Goal: Task Accomplishment & Management: Complete application form

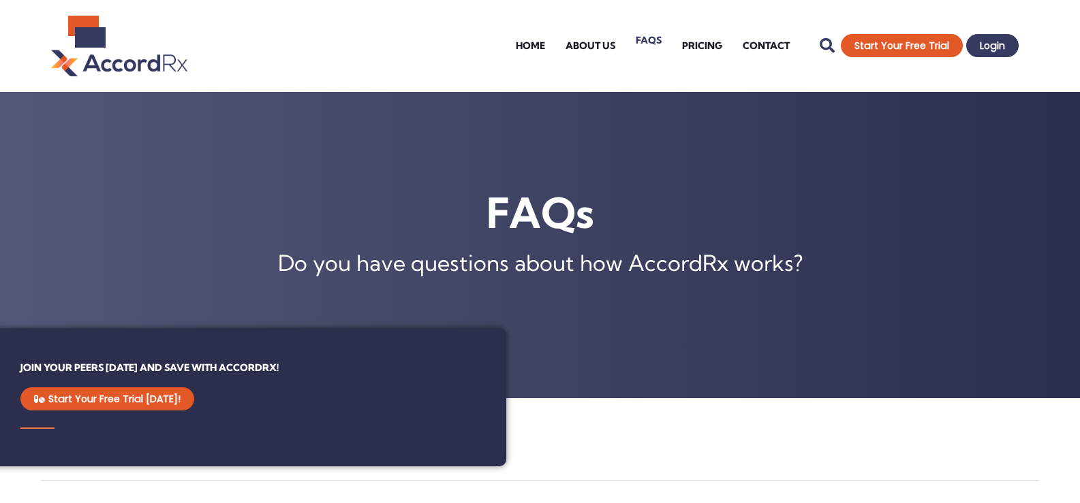
click at [653, 39] on link "FAQs" at bounding box center [648, 40] width 46 height 54
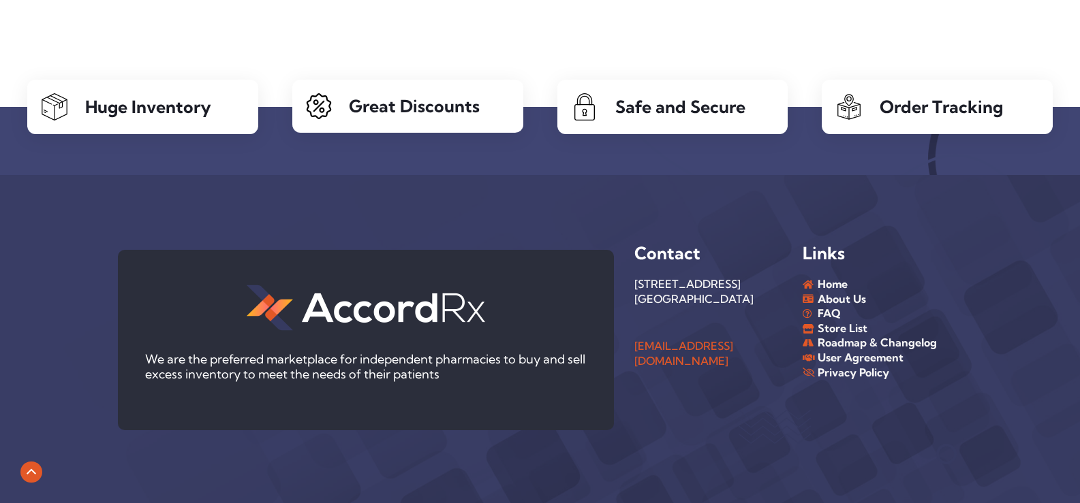
scroll to position [1488, 0]
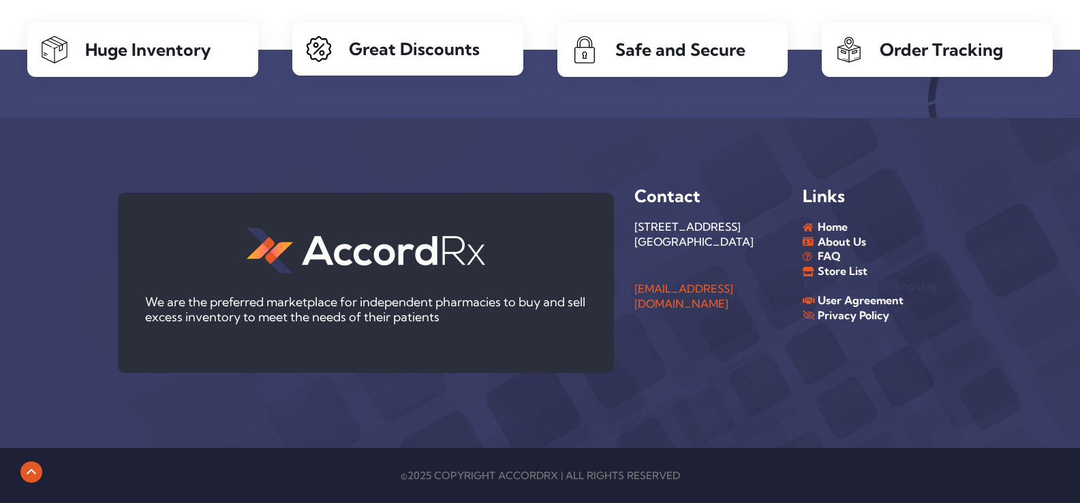
click at [844, 287] on span "Roadmap & Changelog" at bounding box center [875, 286] width 123 height 15
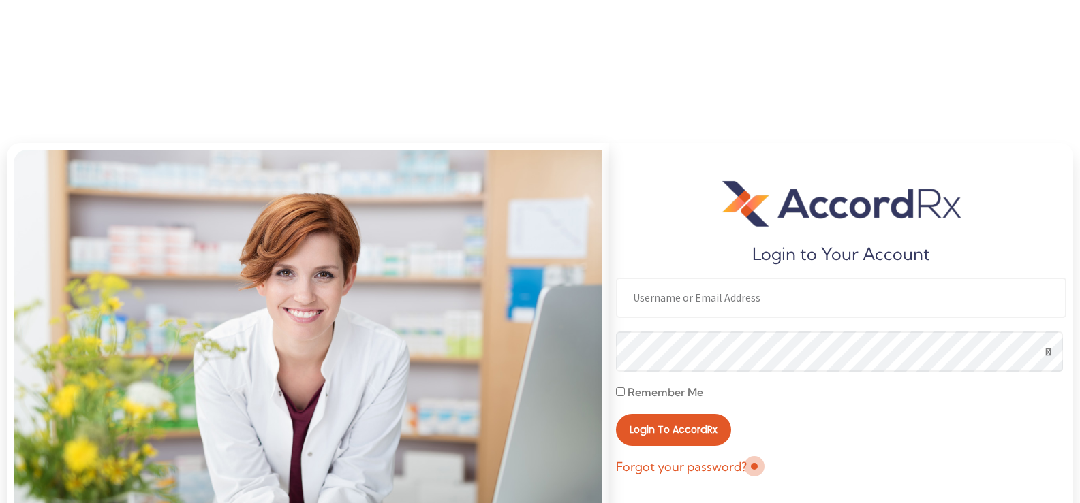
scroll to position [52, 0]
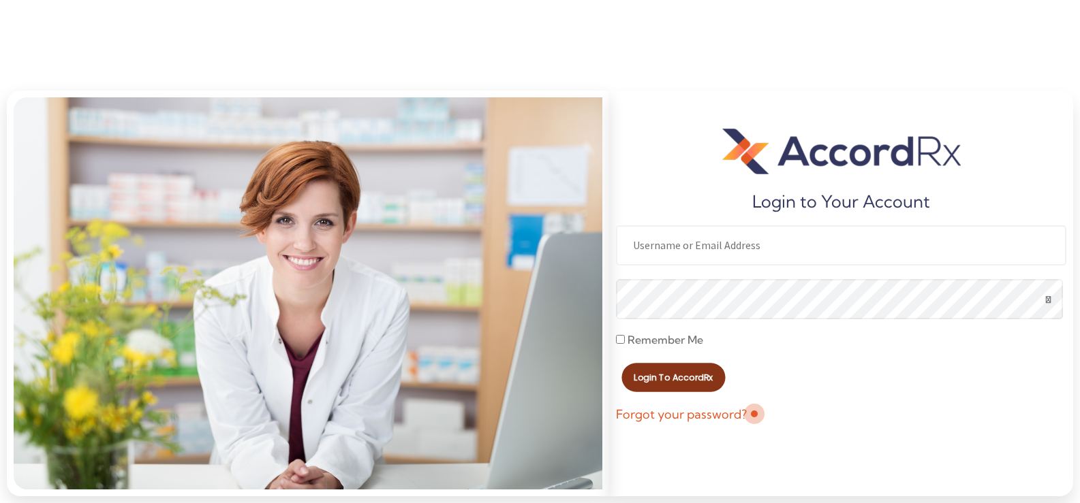
type input "Patsrx84"
click at [660, 382] on span "Login to AccordRx" at bounding box center [673, 377] width 79 height 9
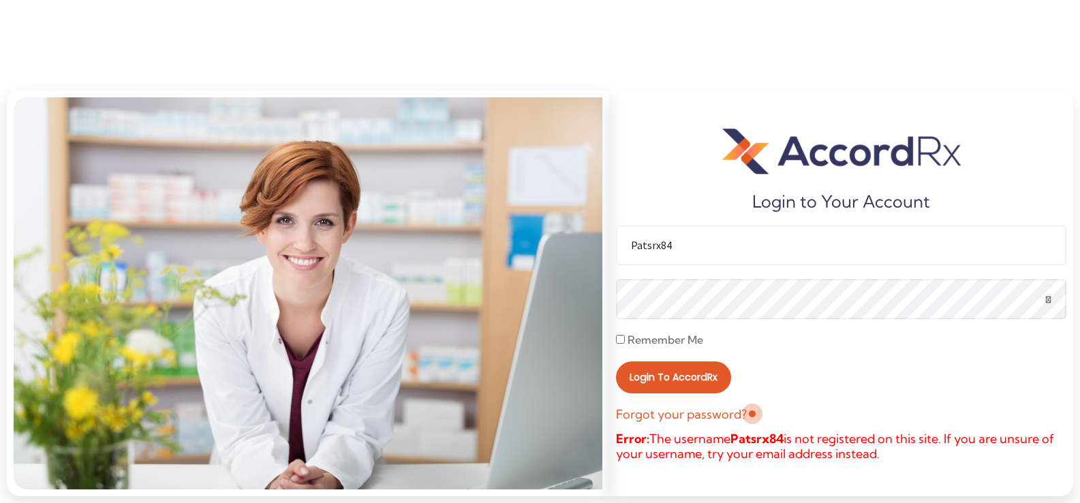
click at [778, 165] on img at bounding box center [841, 151] width 238 height 53
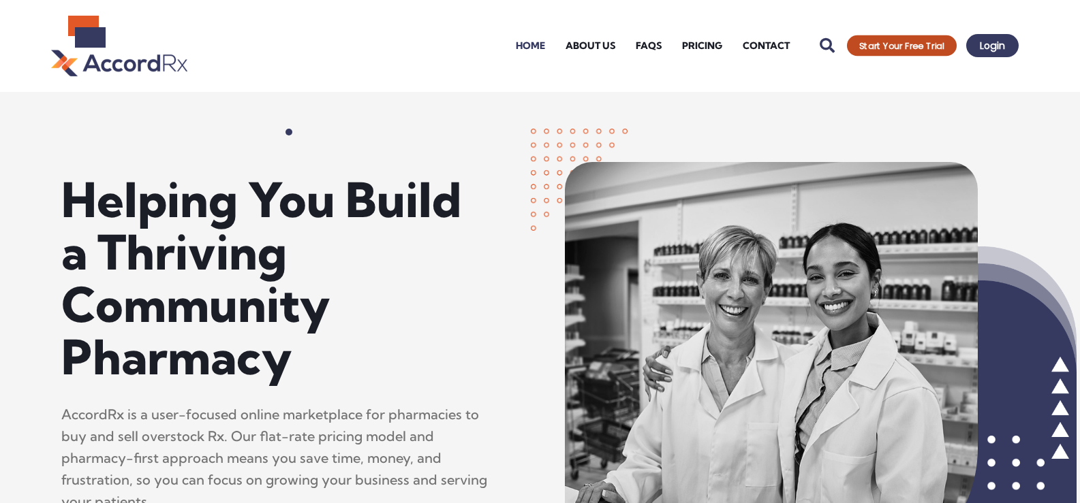
click at [890, 42] on span "Start Your Free Trial" at bounding box center [901, 46] width 85 height 9
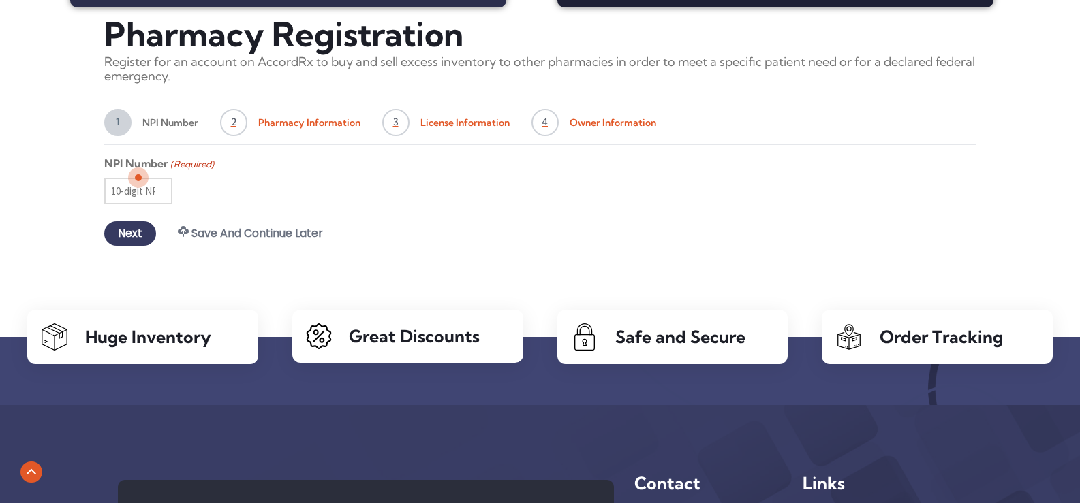
scroll to position [545, 0]
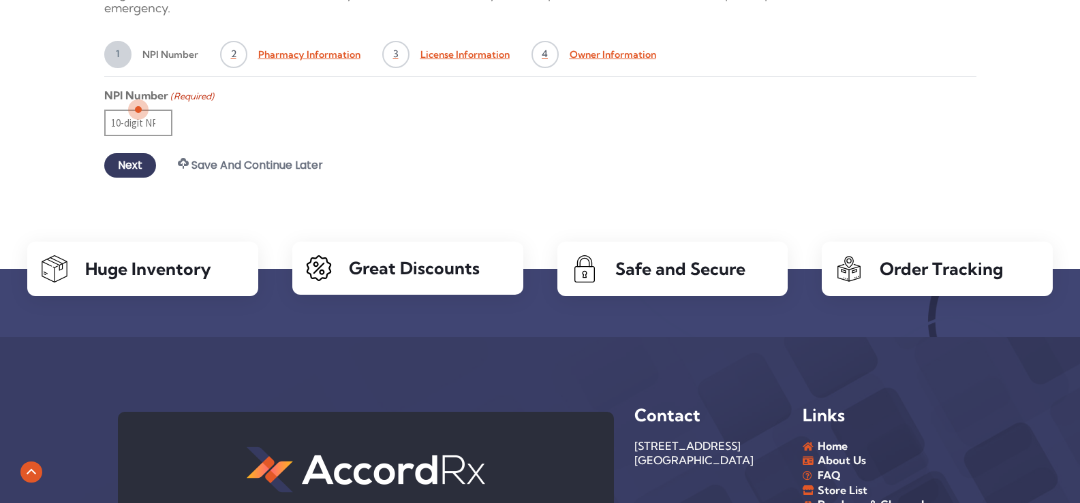
click at [133, 123] on input "NPI Number (Required)" at bounding box center [138, 123] width 68 height 27
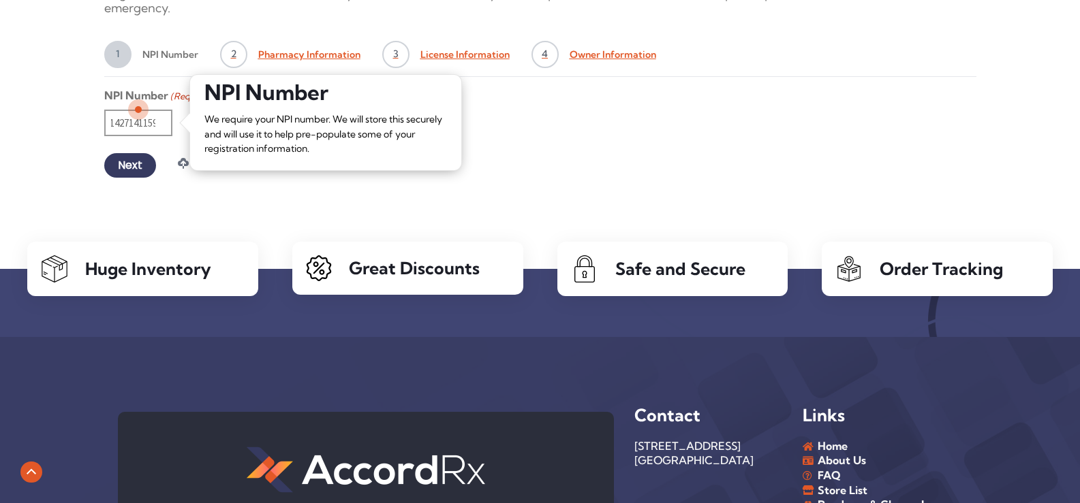
scroll to position [0, 7]
type input "1427141159"
click at [128, 161] on input "Next" at bounding box center [130, 165] width 52 height 25
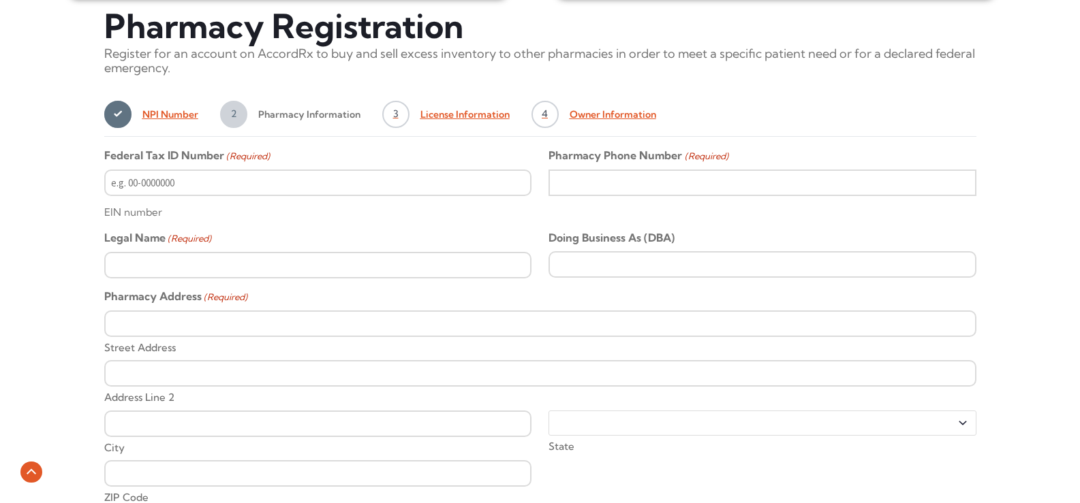
scroll to position [491, 0]
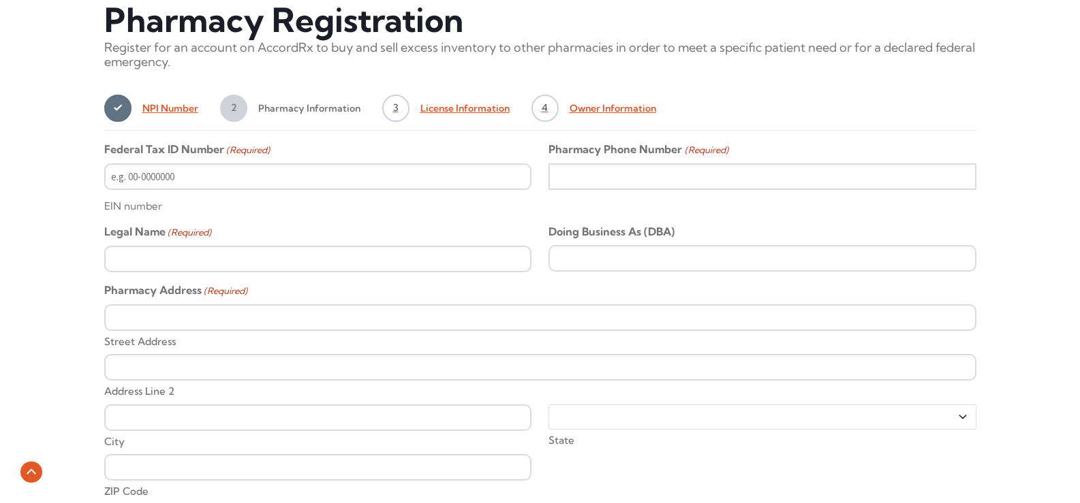
type input "2706924950"
type input "PAT'S PHARMACY, INC."
type input "[STREET_ADDRESS]"
type input "[GEOGRAPHIC_DATA]"
select select "[US_STATE]"
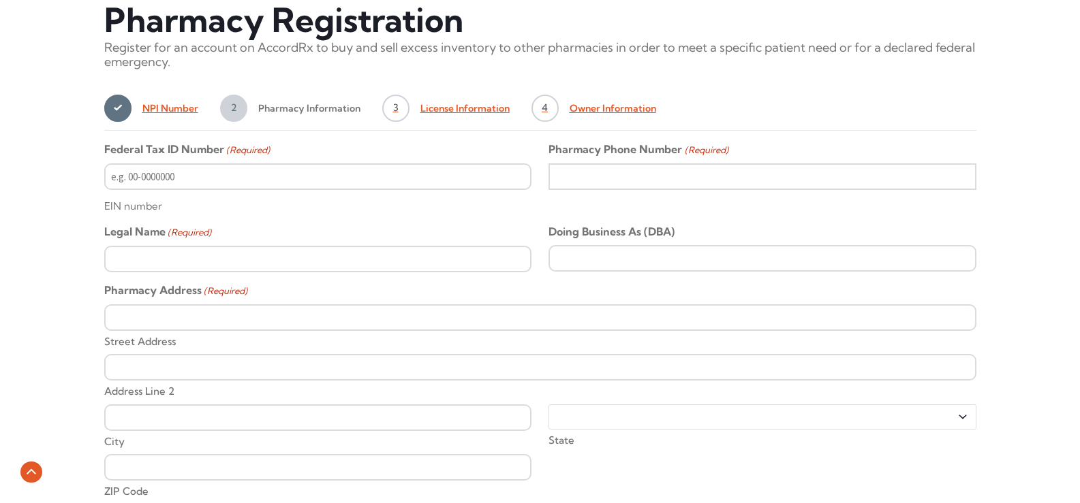
type input "40033-1362"
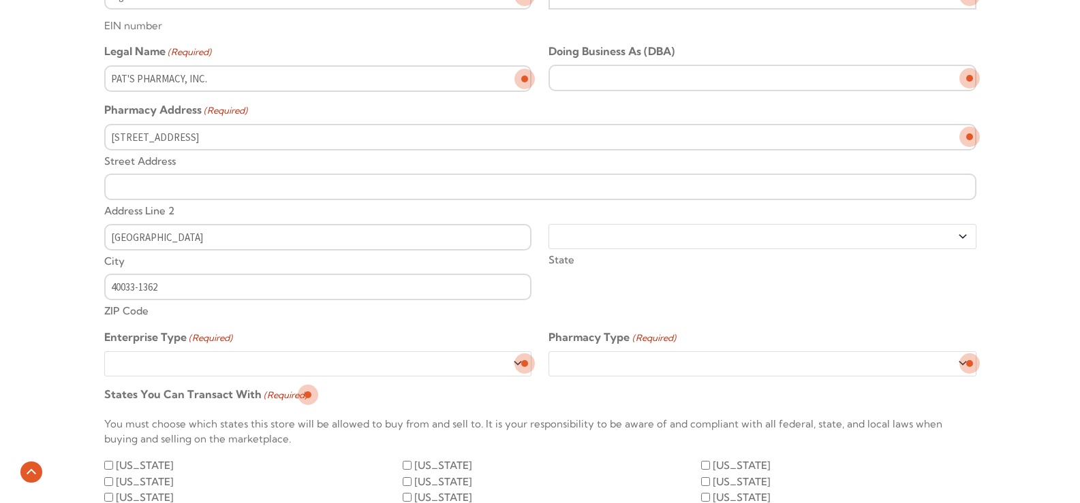
scroll to position [695, 0]
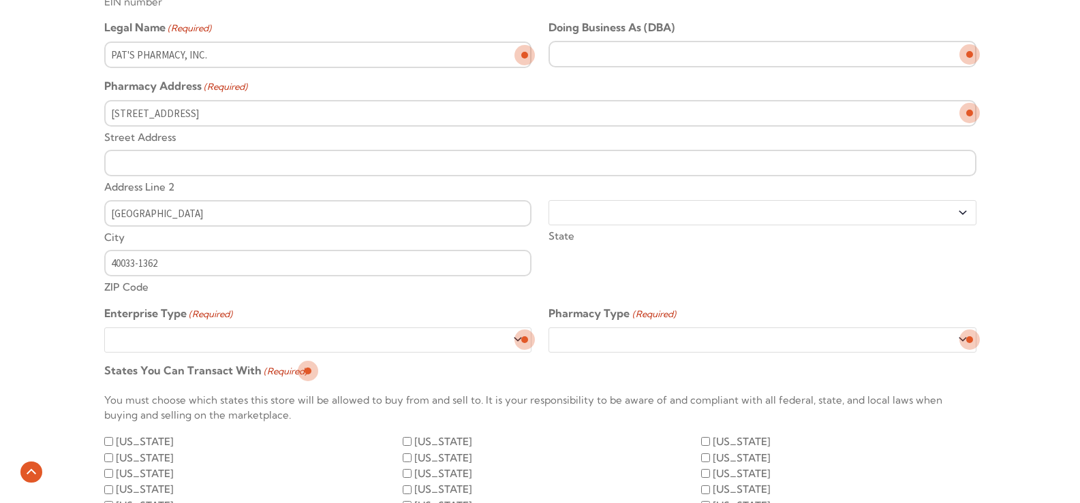
click at [514, 339] on select "Sole Proprietorship LLC Partnership Corporation" at bounding box center [317, 340] width 427 height 25
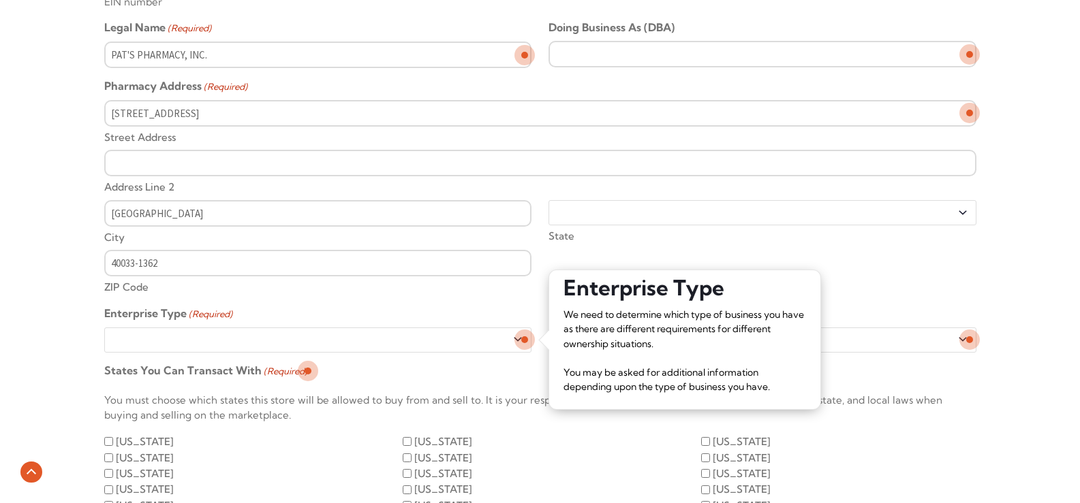
select select "Corporation"
click at [104, 328] on select "Sole Proprietorship LLC Partnership Corporation" at bounding box center [317, 340] width 427 height 25
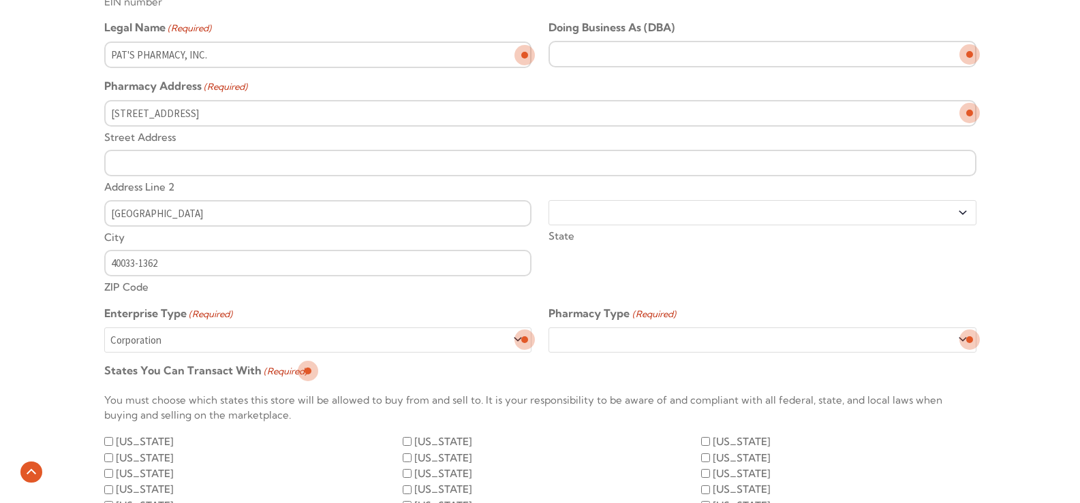
click at [595, 339] on select "Retail Hospital LTC Other" at bounding box center [761, 340] width 427 height 25
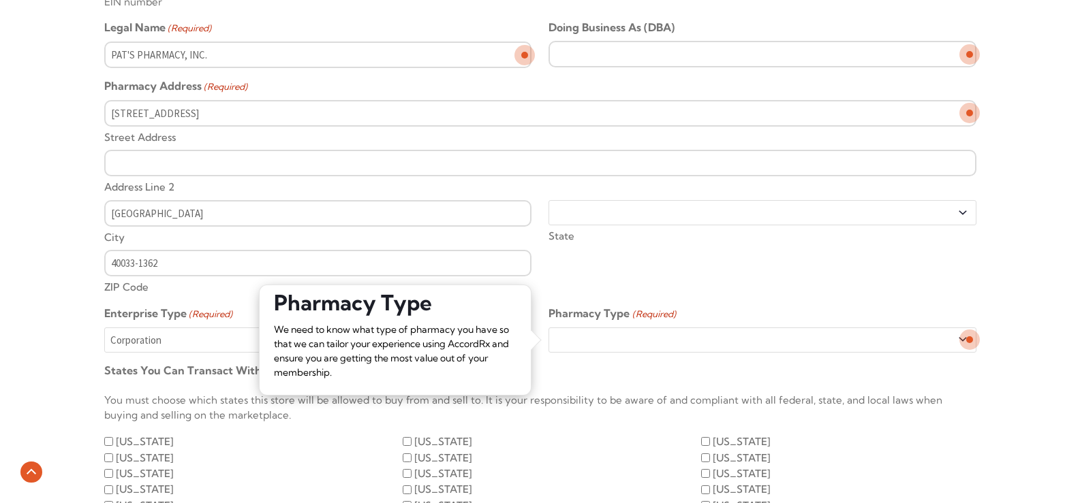
select select "Retail"
click at [548, 328] on select "Retail Hospital LTC Other" at bounding box center [761, 340] width 427 height 25
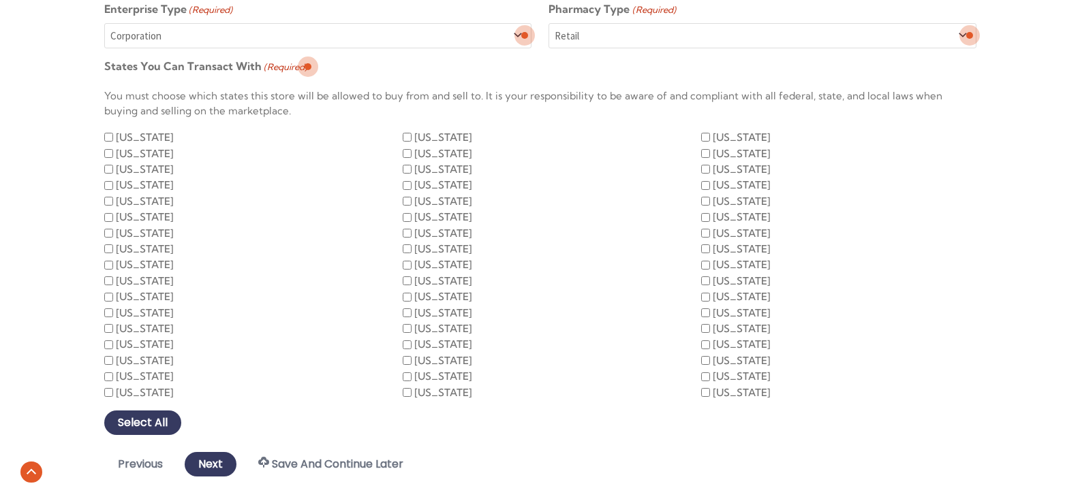
scroll to position [1036, 0]
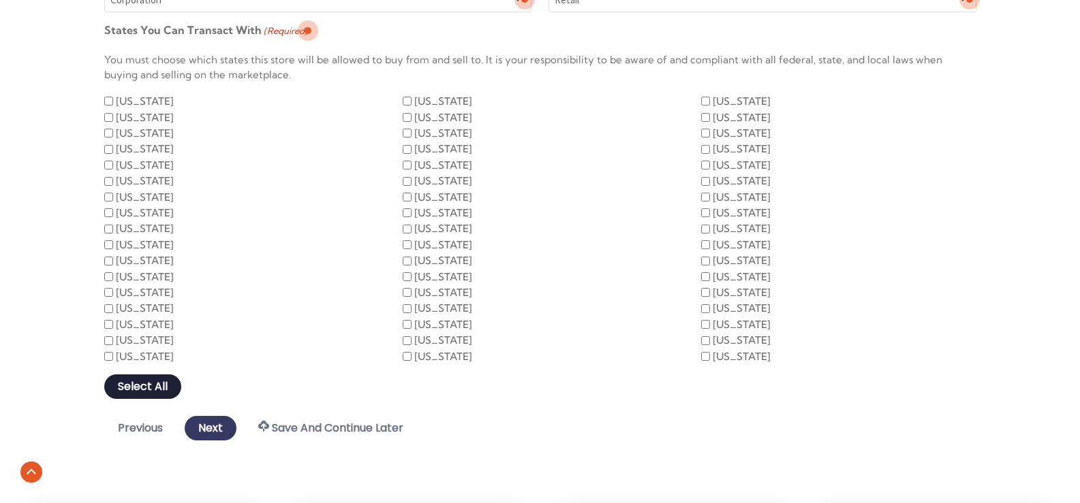
click at [140, 388] on button "Select All" at bounding box center [142, 387] width 77 height 25
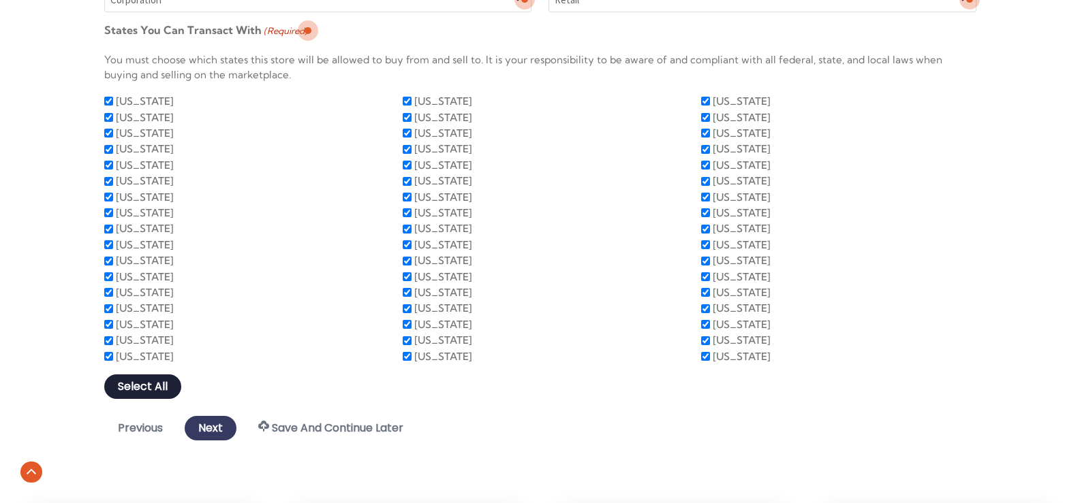
checkbox input "true"
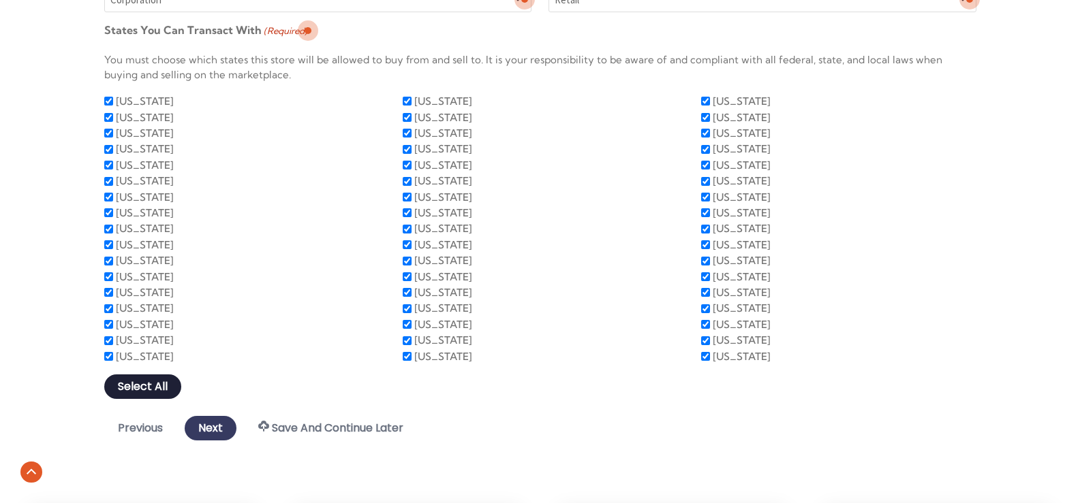
checkbox input "true"
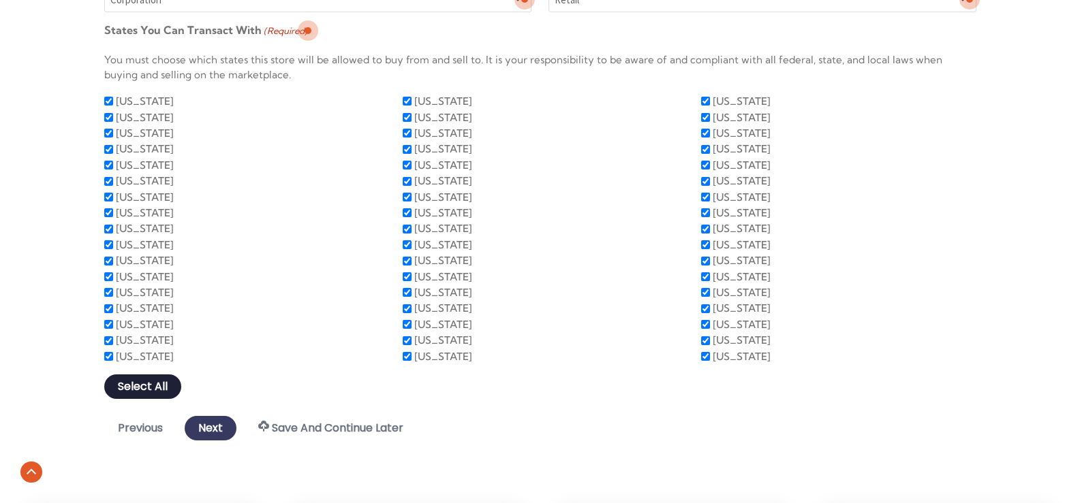
checkbox input "true"
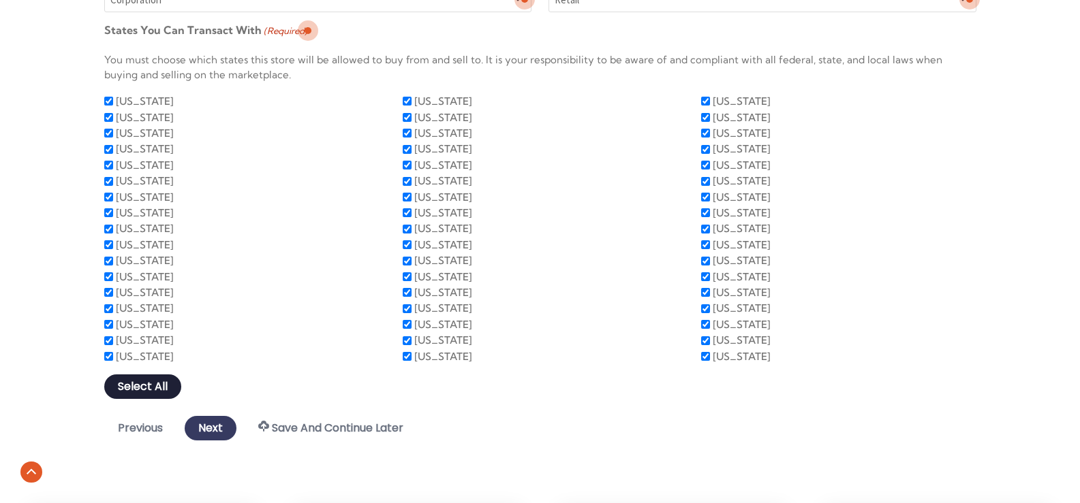
checkbox input "true"
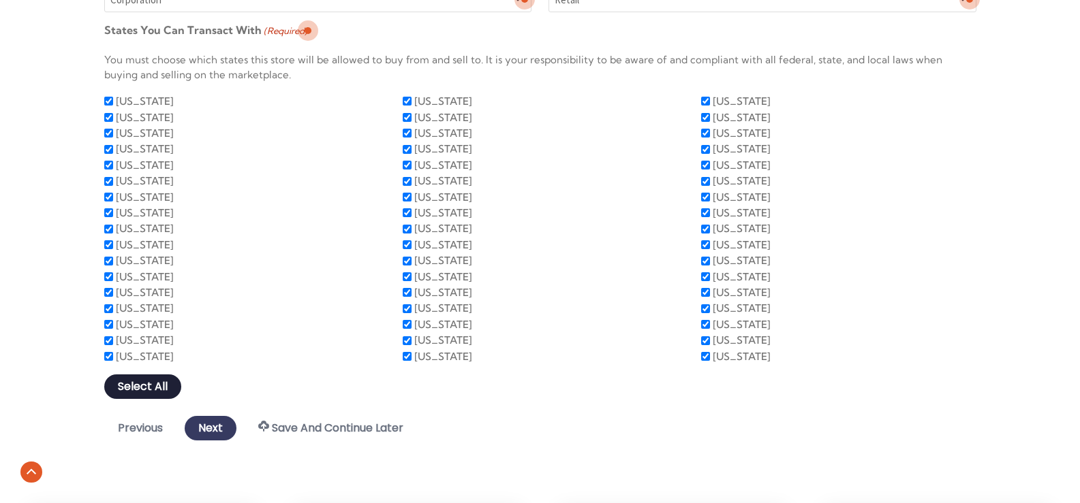
checkbox input "true"
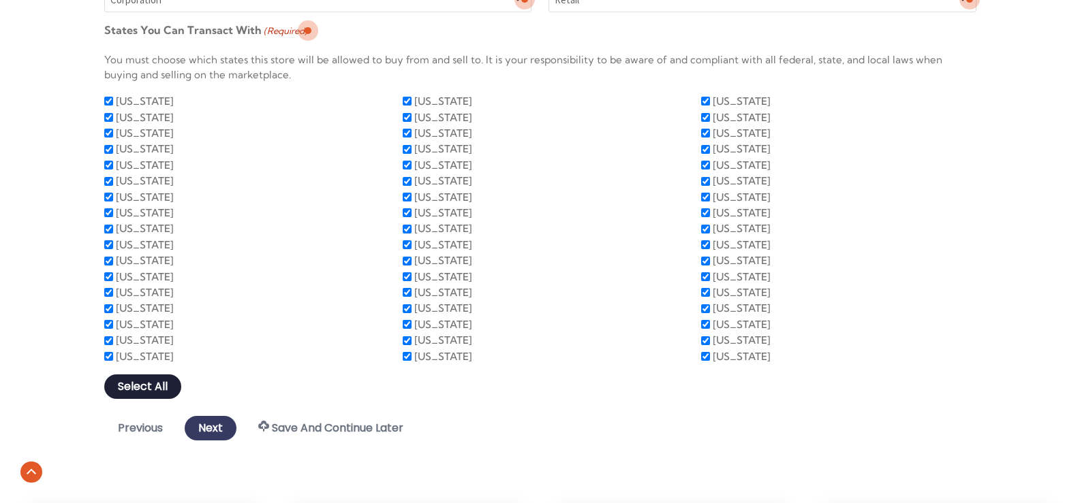
checkbox input "true"
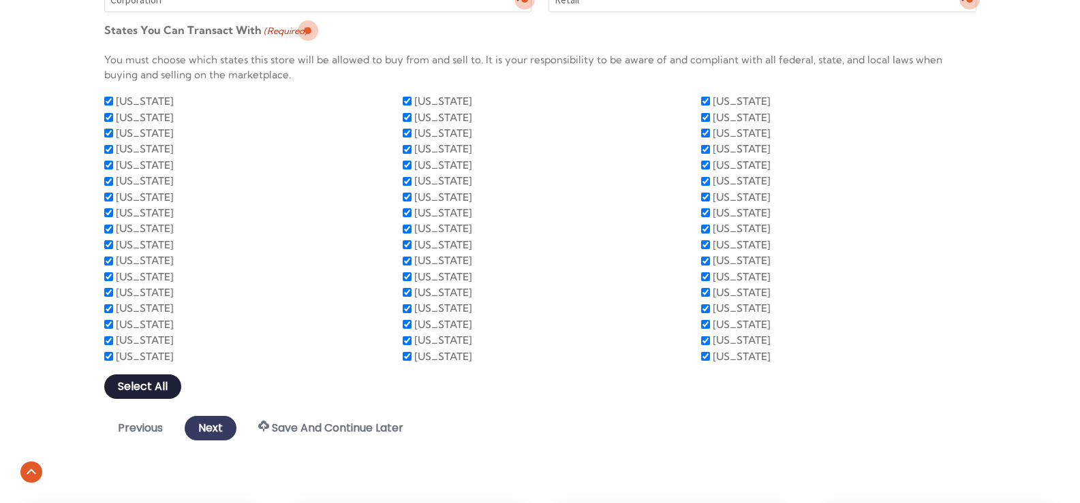
checkbox input "true"
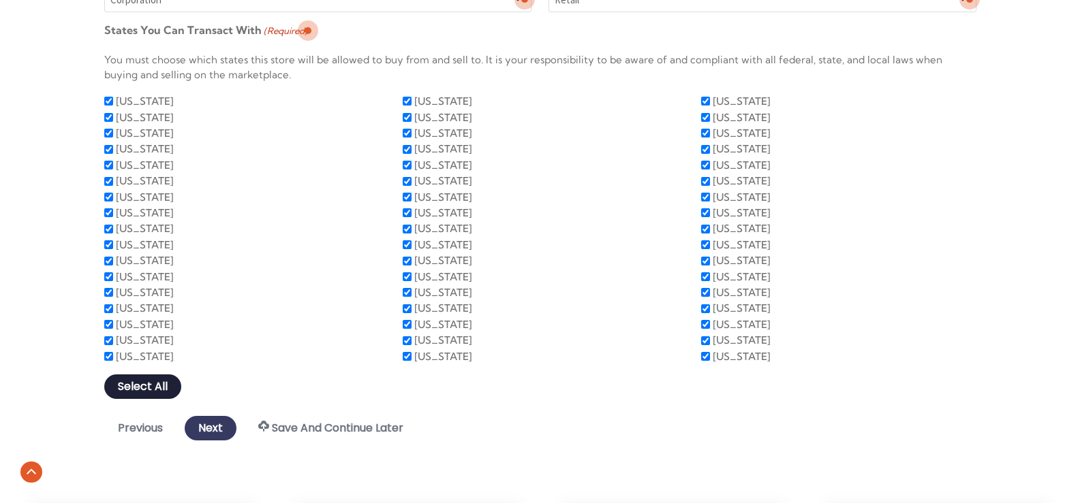
checkbox input "true"
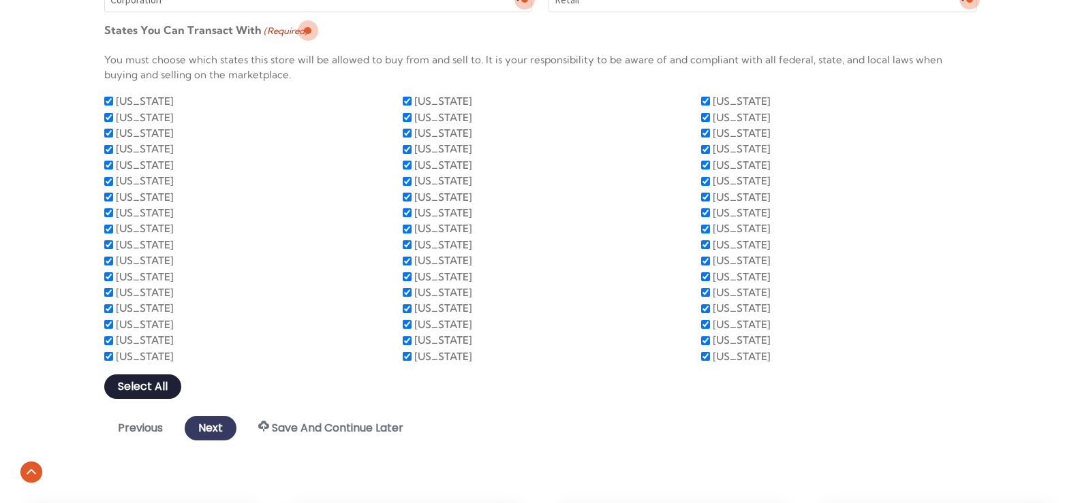
checkbox input "true"
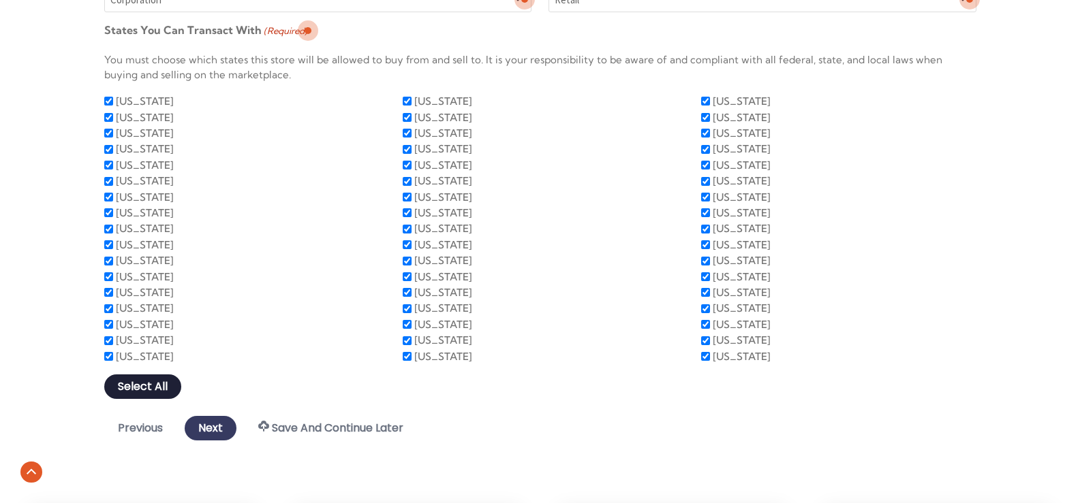
checkbox input "true"
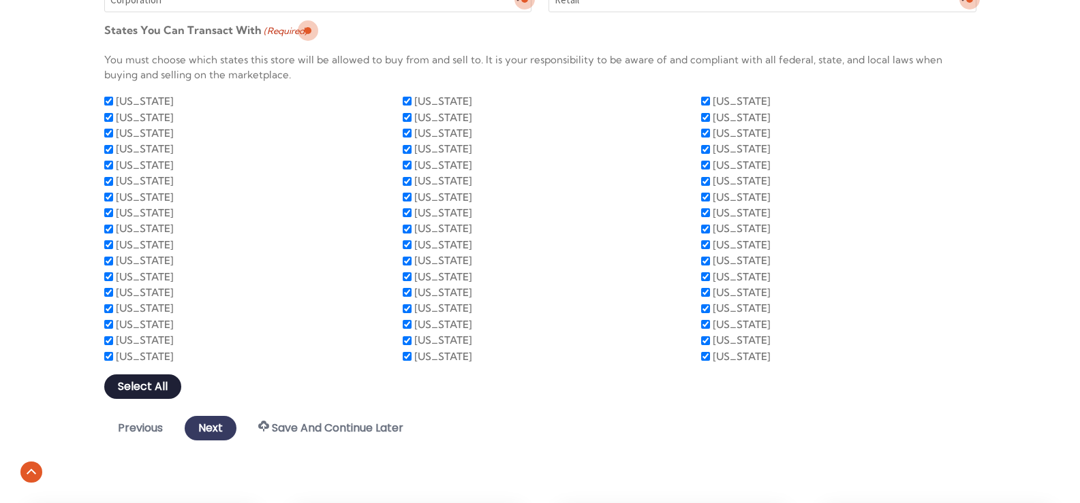
checkbox input "true"
click at [207, 430] on input "Next" at bounding box center [211, 428] width 52 height 25
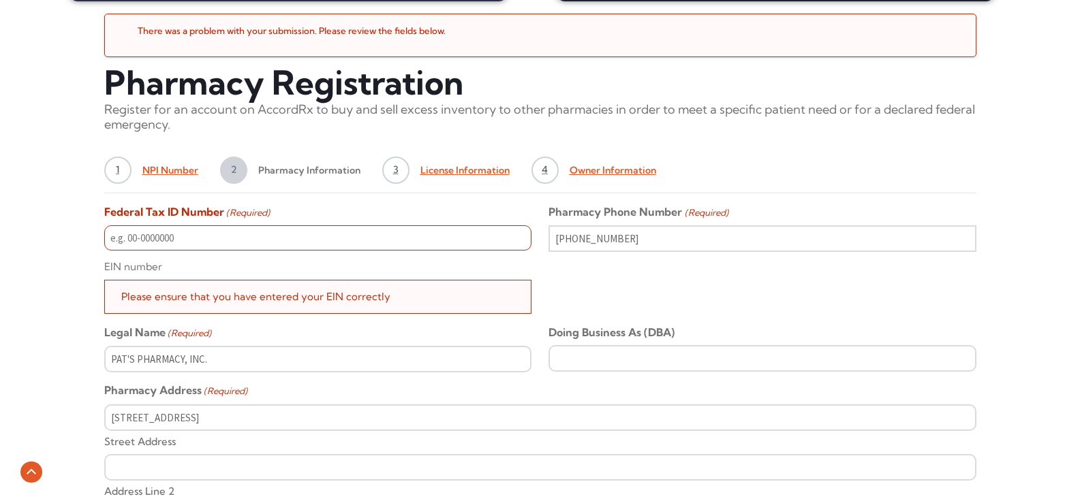
scroll to position [497, 0]
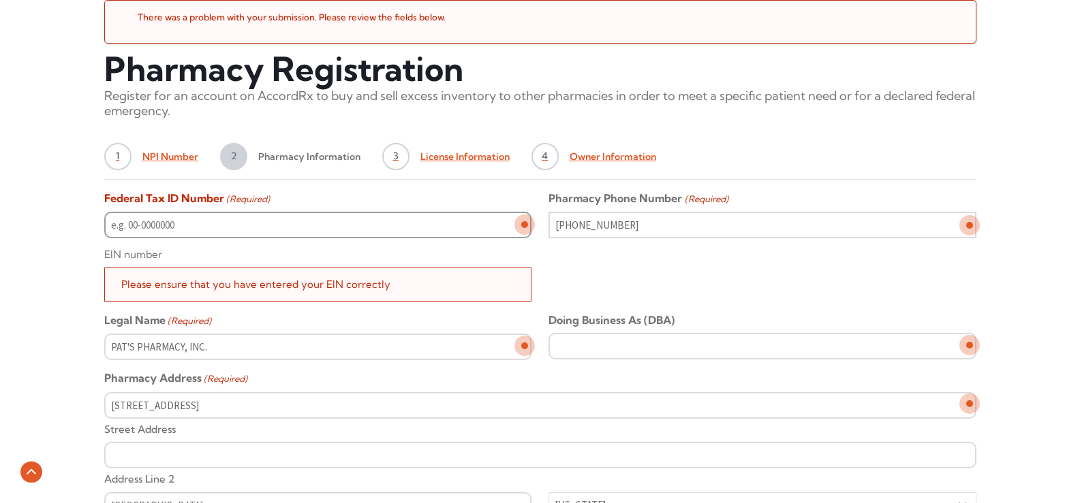
type input "__-_______"
click at [197, 221] on input "__-_______" at bounding box center [317, 225] width 427 height 27
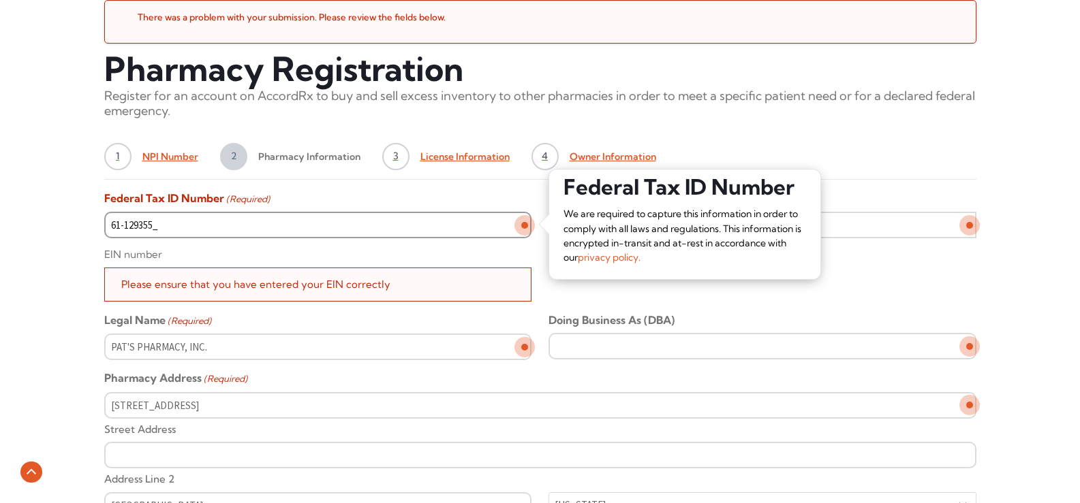
type input "[US_EMPLOYER_IDENTIFICATION_NUMBER]"
click at [819, 295] on div "Pharmacy Phone Number (Required) (270) 692-4950" at bounding box center [761, 246] width 427 height 110
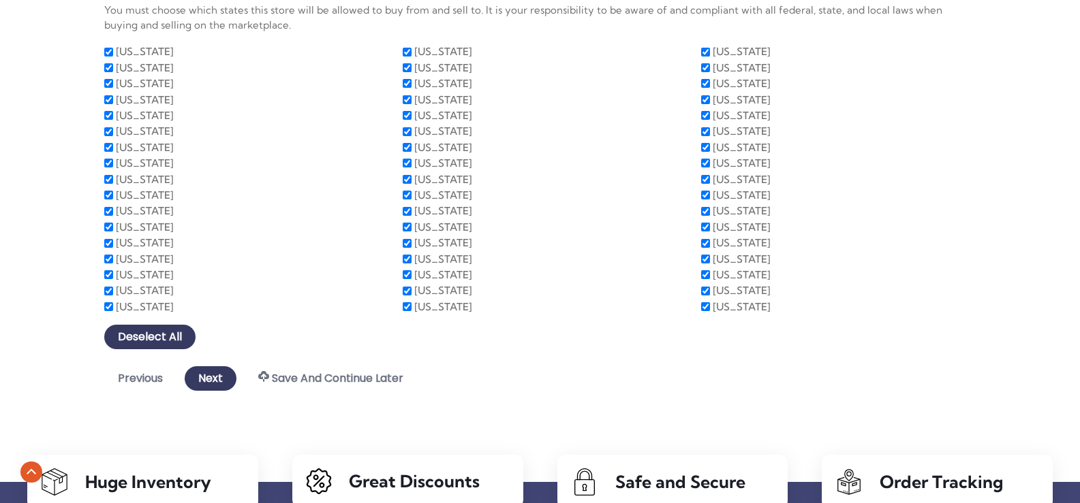
scroll to position [1246, 0]
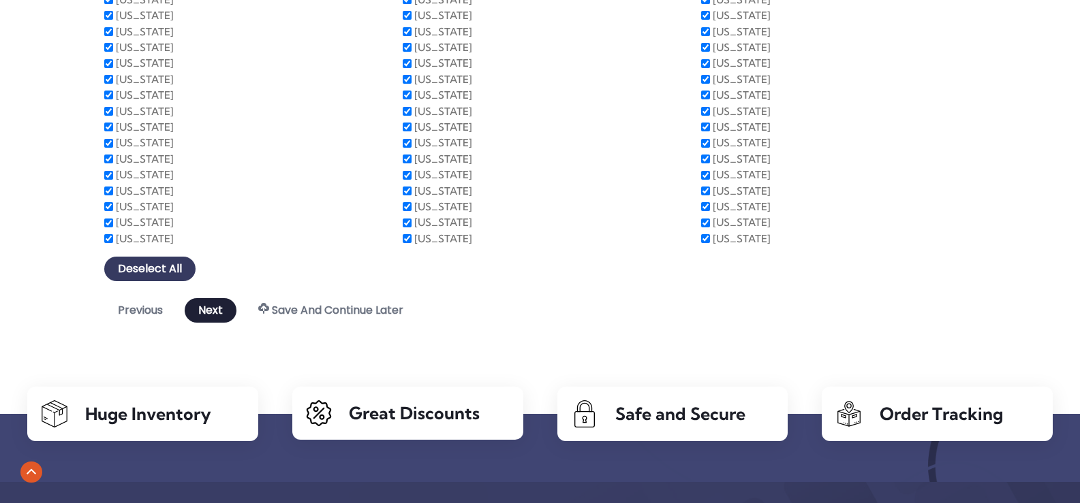
click at [213, 311] on input "Next" at bounding box center [211, 310] width 52 height 25
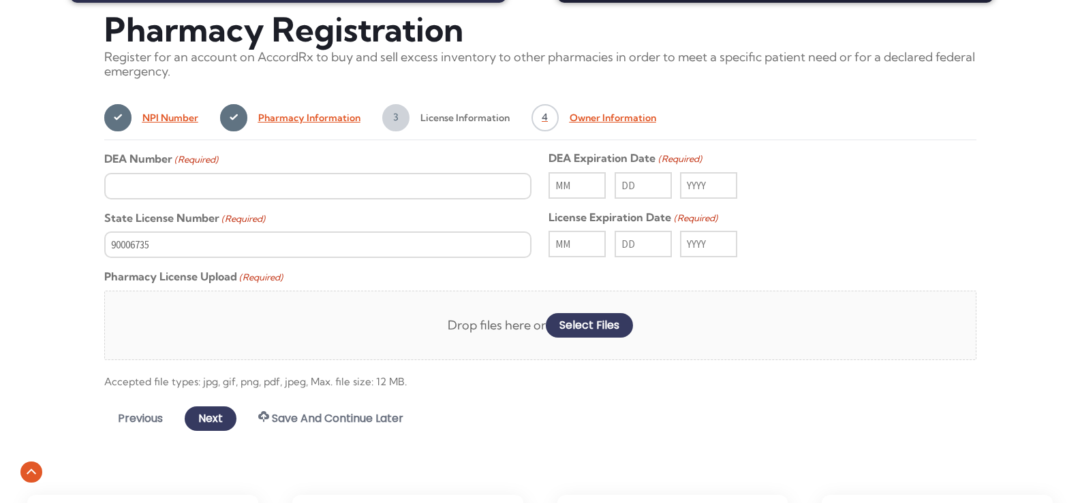
scroll to position [491, 0]
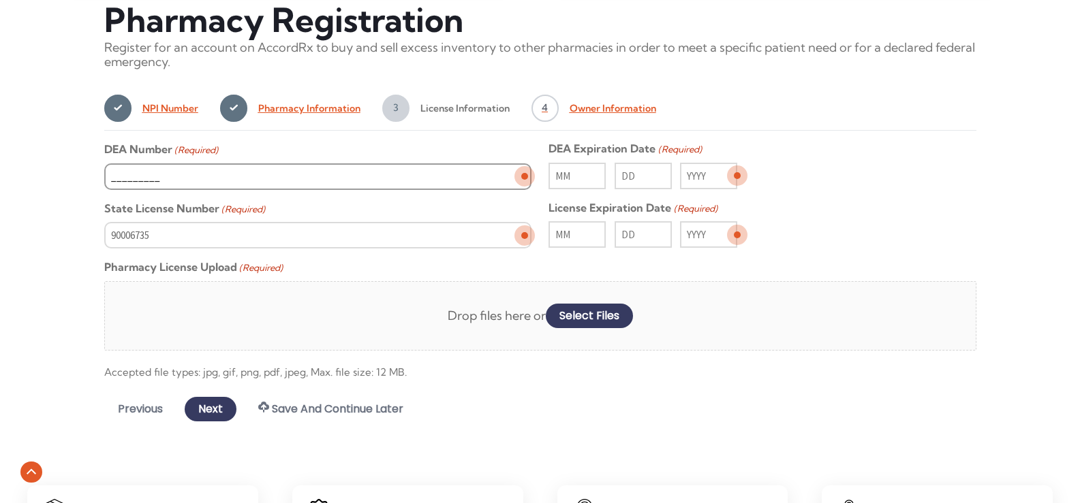
click at [151, 168] on input "_________" at bounding box center [317, 176] width 427 height 27
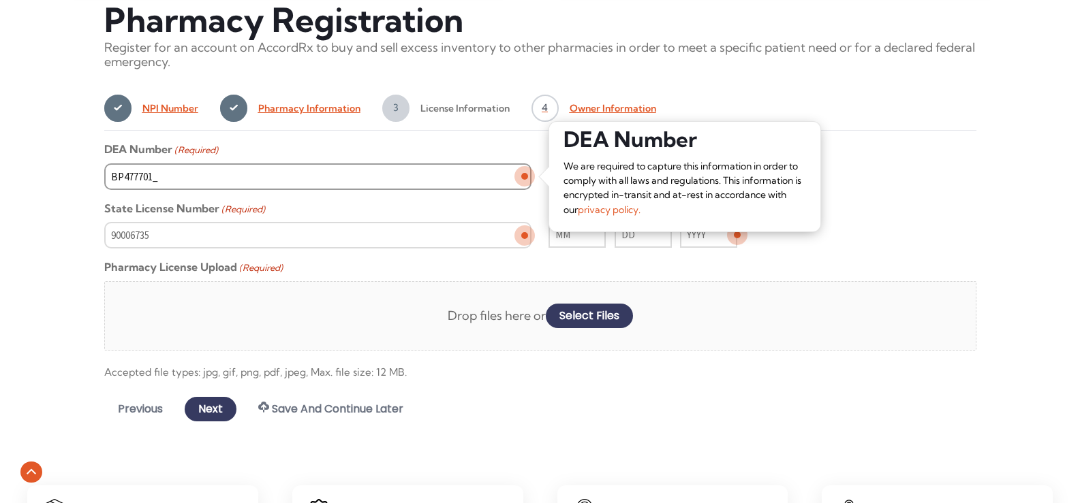
type input "BP4777011"
click at [936, 111] on div "1 NPI Number 2 Pharmacy Information 3 License Information 4 Owner Information" at bounding box center [540, 110] width 872 height 42
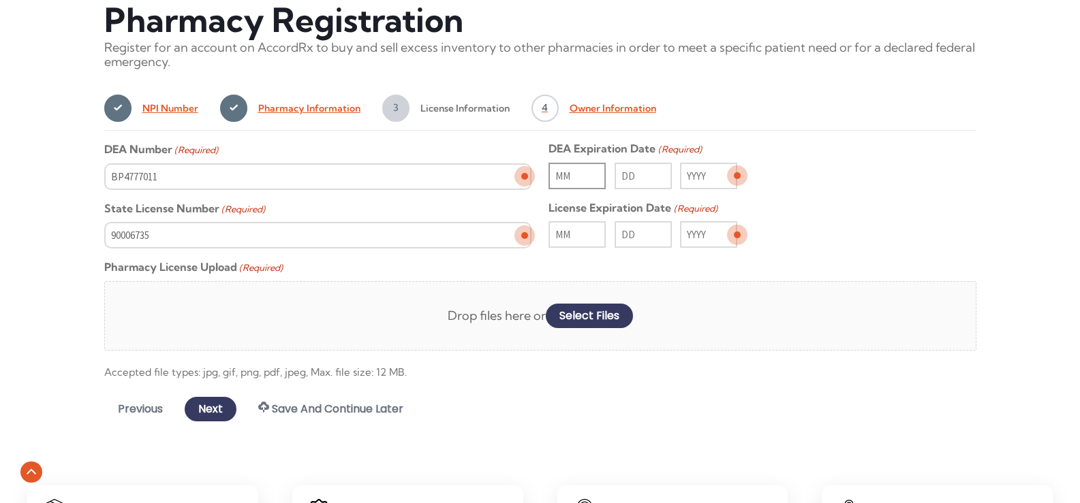
click at [580, 178] on input "Month" at bounding box center [576, 176] width 57 height 27
type input "03"
click at [638, 182] on input "Day" at bounding box center [642, 176] width 57 height 27
type input "31"
click at [708, 175] on input "Year" at bounding box center [708, 176] width 57 height 27
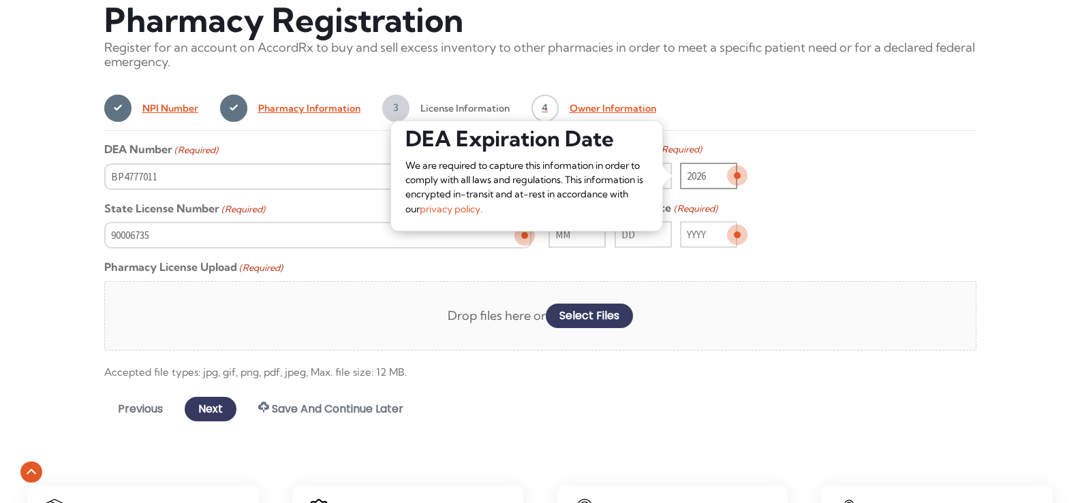
type input "2026"
click at [827, 213] on fieldset "License Expiration Date (Required) Month Day Year" at bounding box center [761, 225] width 427 height 48
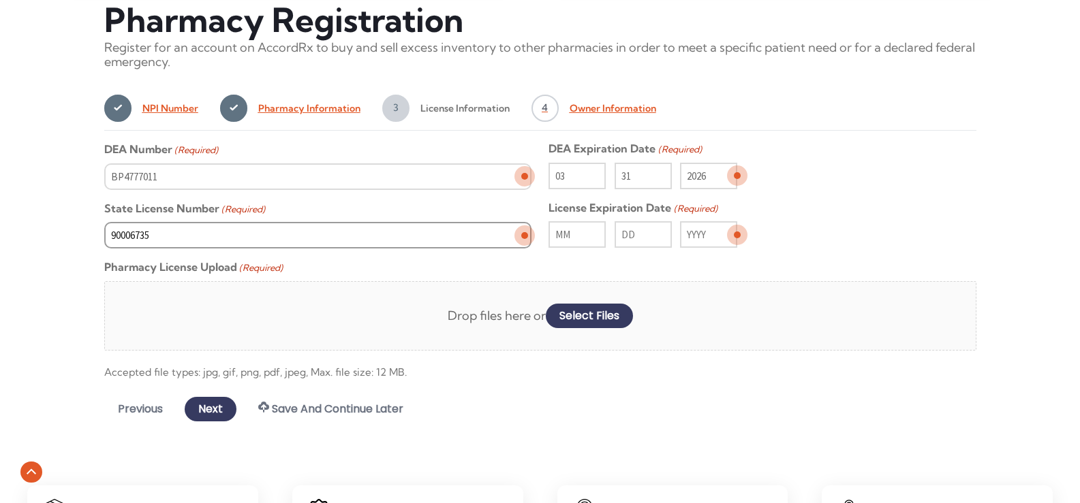
click at [174, 242] on input "90006735" at bounding box center [317, 235] width 427 height 27
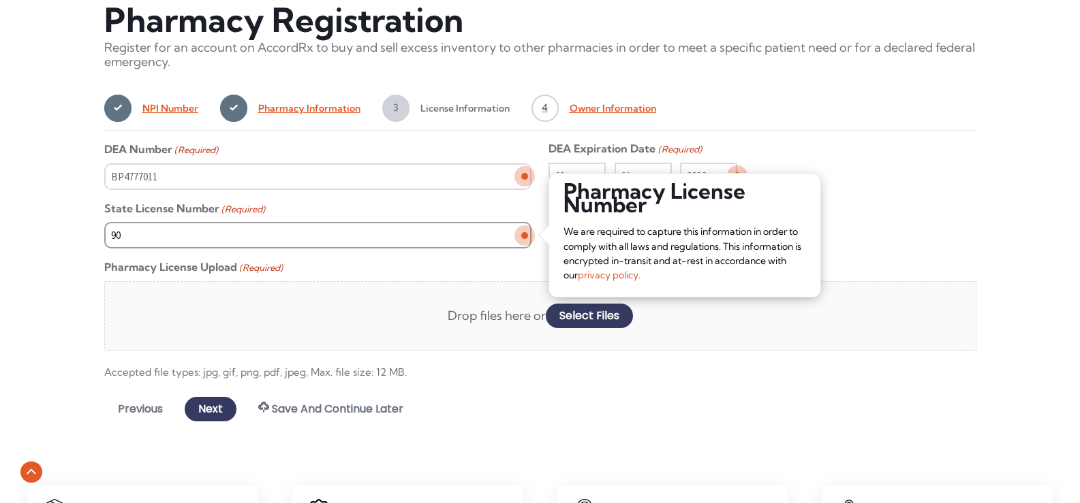
type input "9"
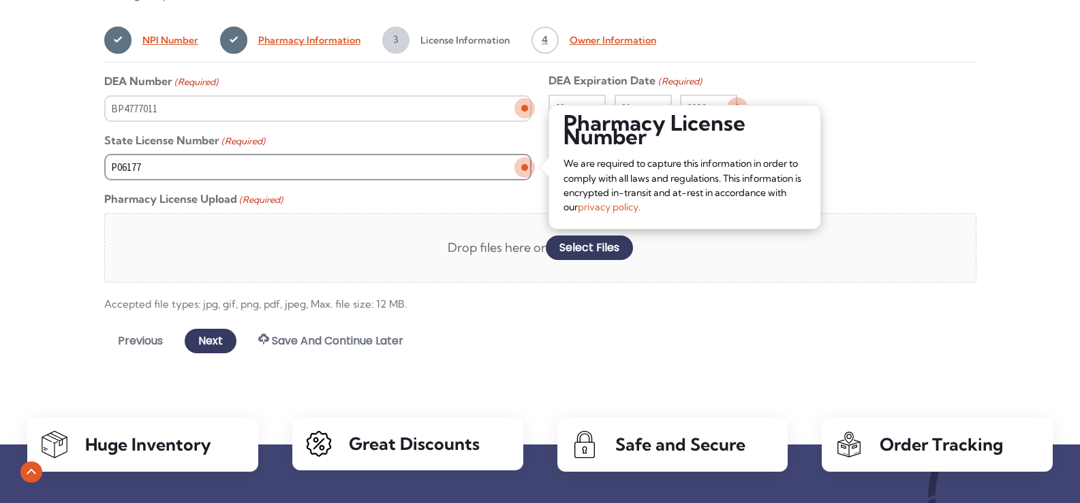
type input "P06177"
click at [450, 272] on div "Drop files here or select files" at bounding box center [540, 247] width 872 height 69
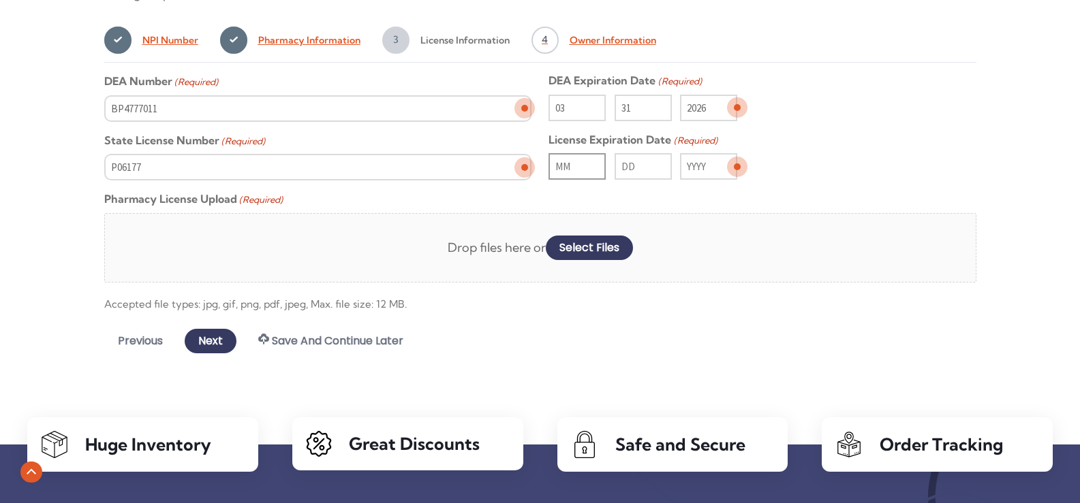
click at [576, 166] on input "Month" at bounding box center [576, 166] width 57 height 27
type input "06"
type input "30"
type input "2026"
click at [870, 168] on div "06 Month 30 Day 2026 Year" at bounding box center [761, 166] width 427 height 27
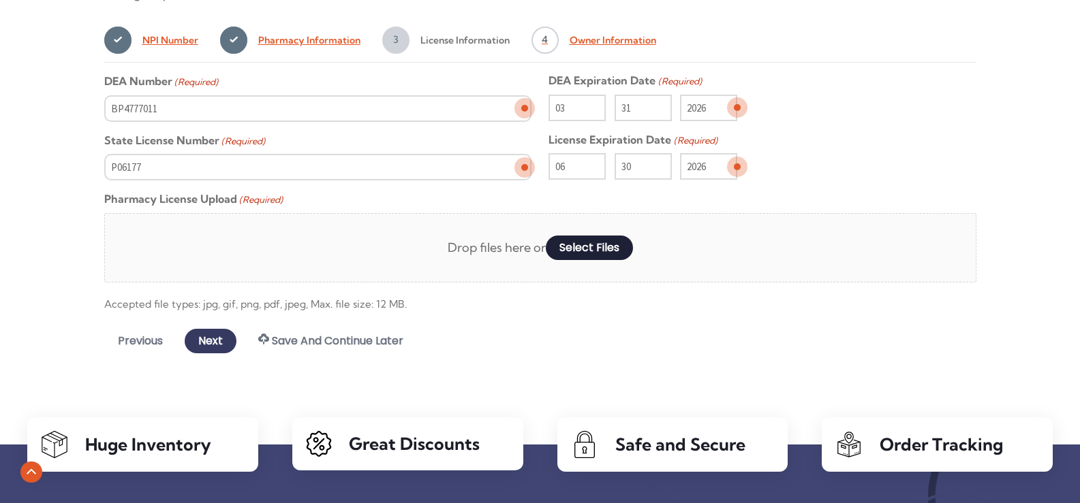
click at [577, 253] on button "select files" at bounding box center [589, 248] width 87 height 25
type input "C:\fakepath\PHARMACY LICENSE 06-30-26.pdf"
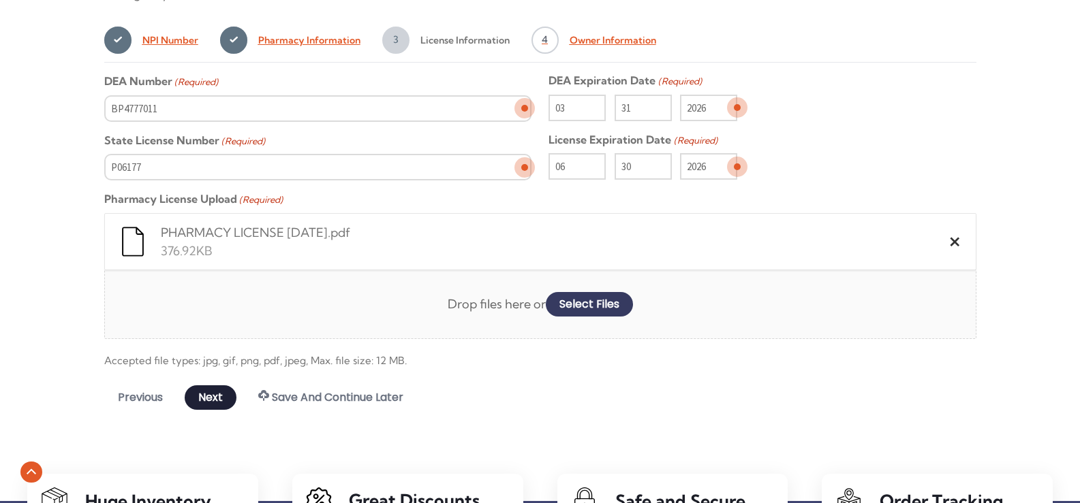
click at [205, 400] on input "Next" at bounding box center [211, 398] width 52 height 25
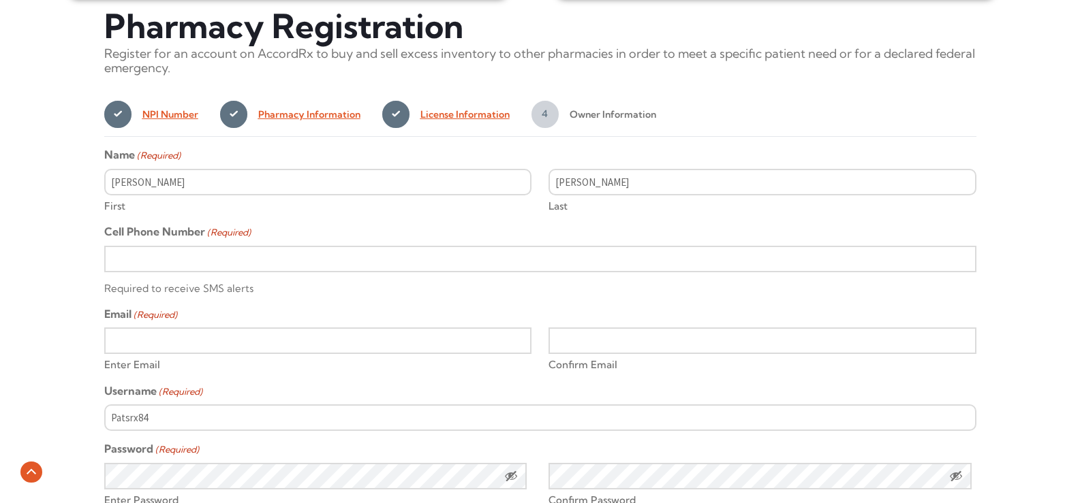
scroll to position [491, 0]
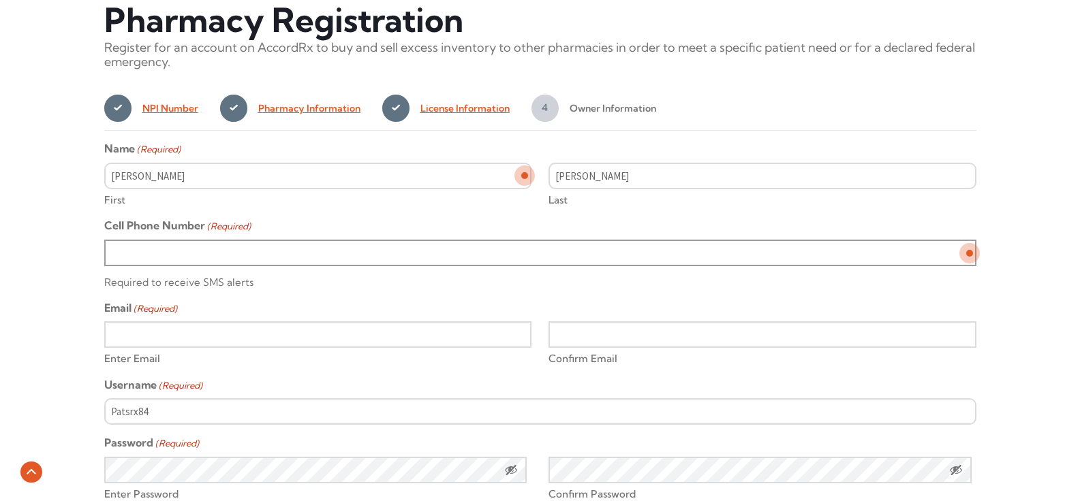
click at [148, 258] on input "Cell Phone Number (Required)" at bounding box center [540, 253] width 872 height 27
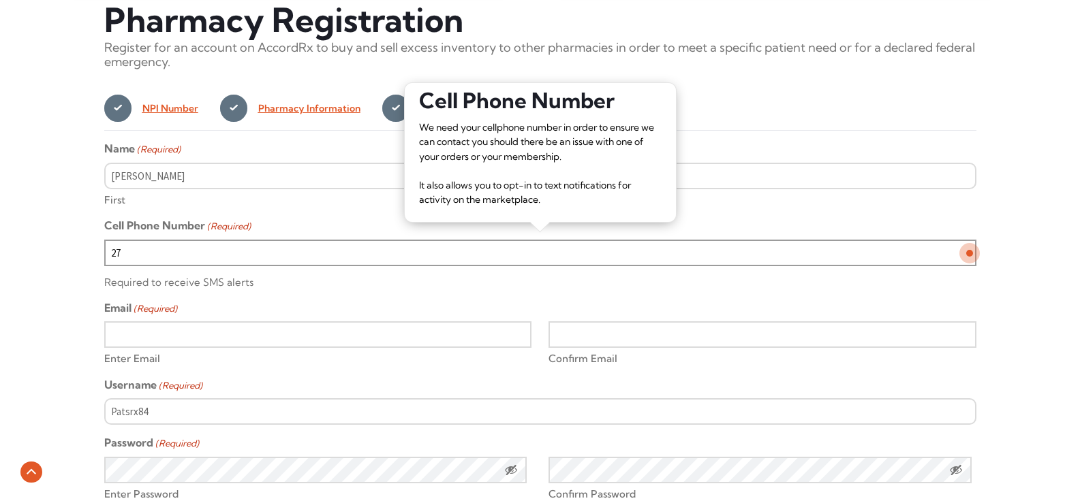
type input "2"
click at [189, 207] on label "First" at bounding box center [317, 198] width 427 height 18
click at [189, 189] on input "Joseph" at bounding box center [317, 176] width 427 height 27
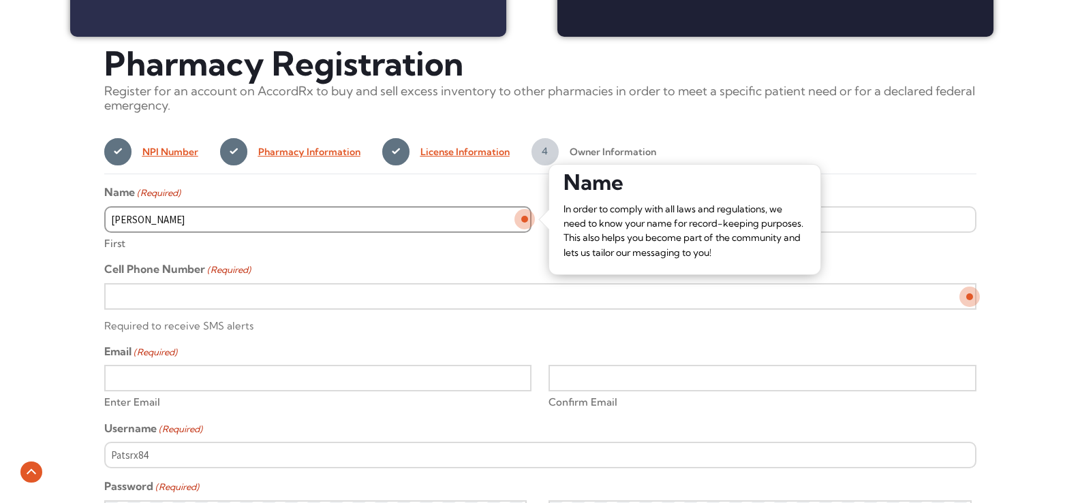
scroll to position [423, 0]
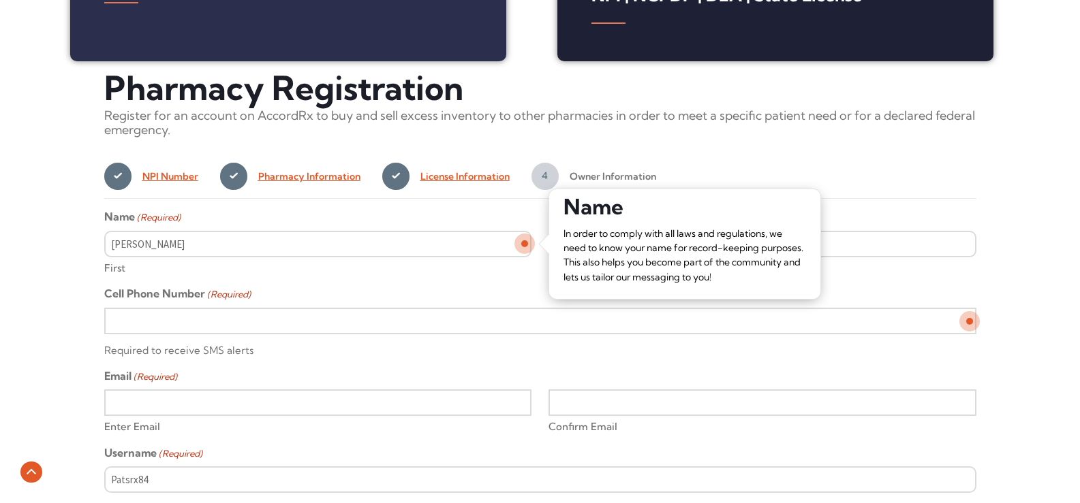
click at [766, 146] on div "Pharmacy Registration Register for an account on AccordRx to buy and sell exces…" at bounding box center [540, 393] width 872 height 650
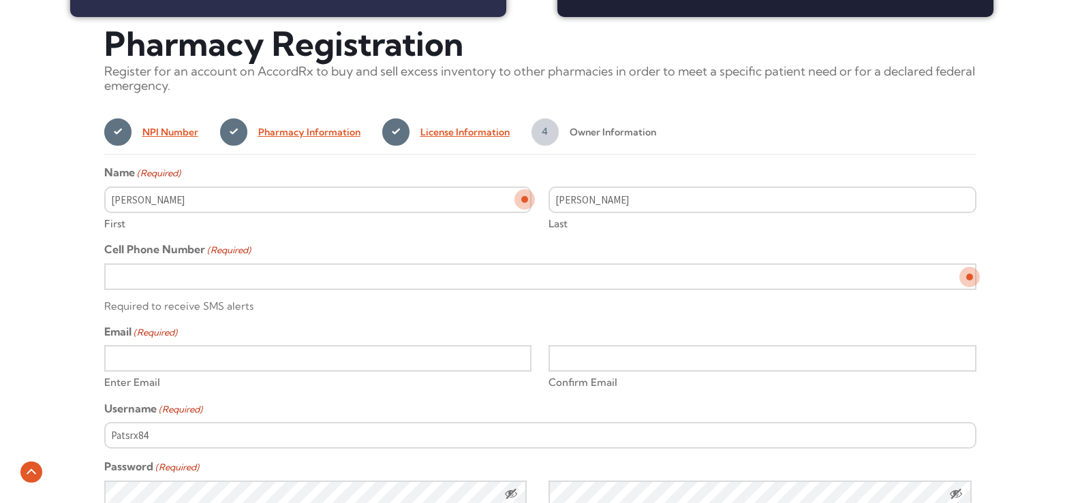
scroll to position [491, 0]
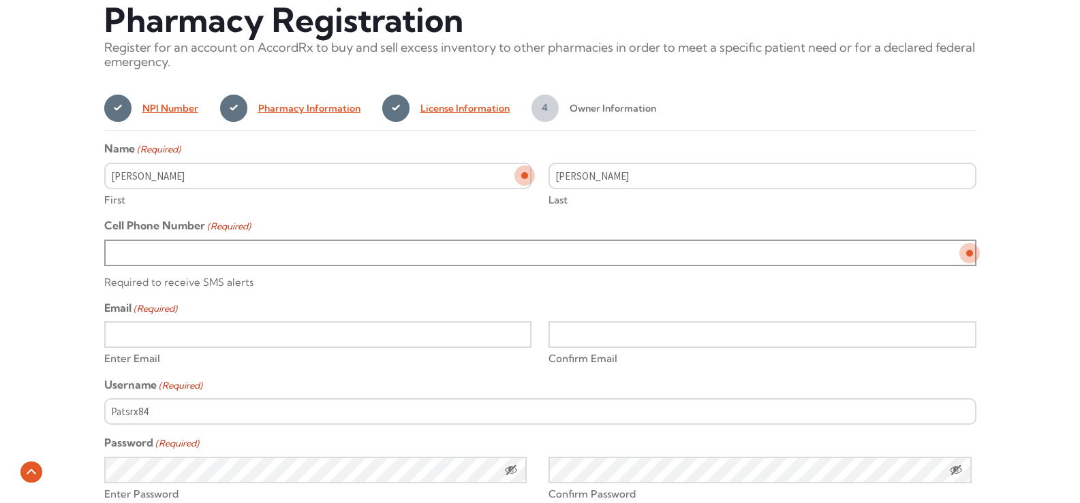
click at [135, 257] on input "Cell Phone Number (Required)" at bounding box center [540, 253] width 872 height 27
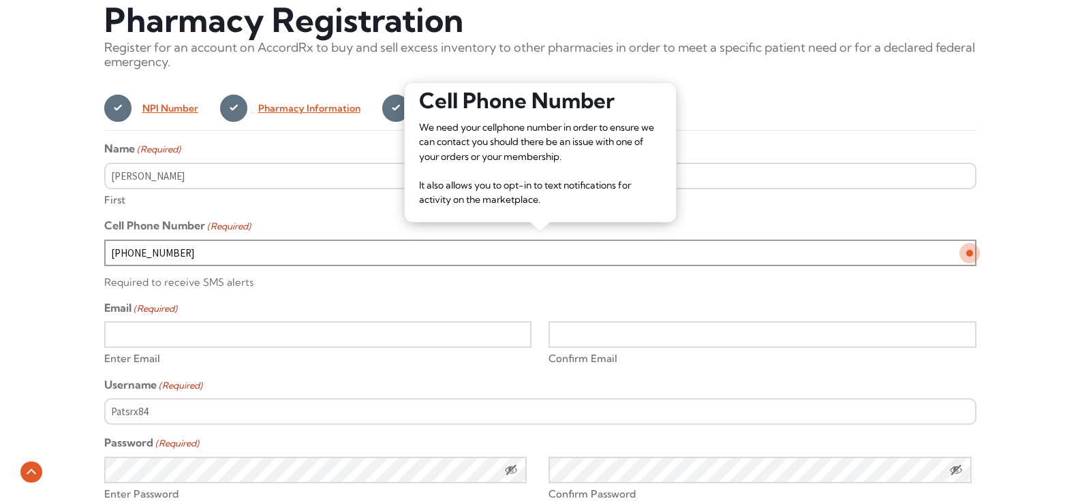
type input "270-321-0149"
click at [139, 338] on input "Enter Email" at bounding box center [317, 334] width 427 height 27
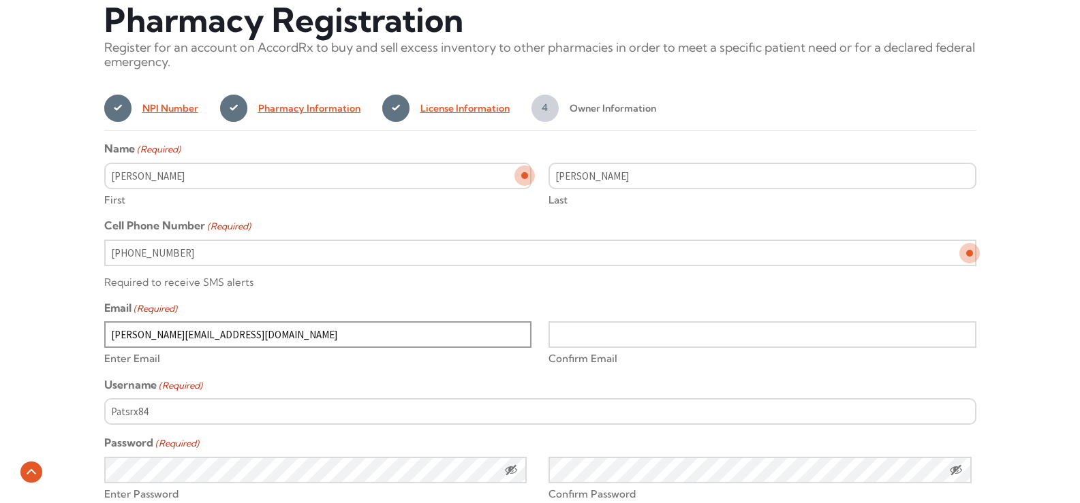
type input "joe@patspharmacy.com"
click at [597, 336] on input "Confirm Email" at bounding box center [761, 334] width 427 height 27
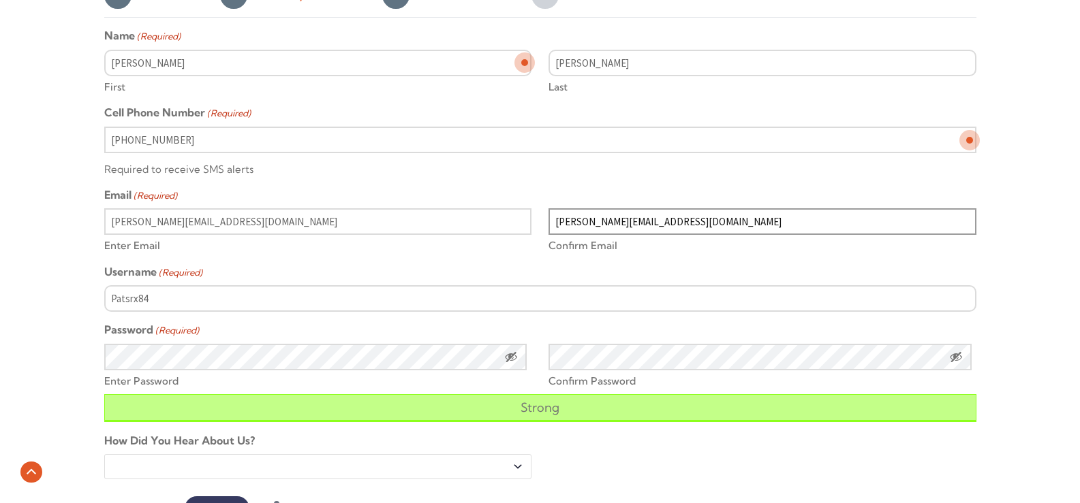
scroll to position [627, 0]
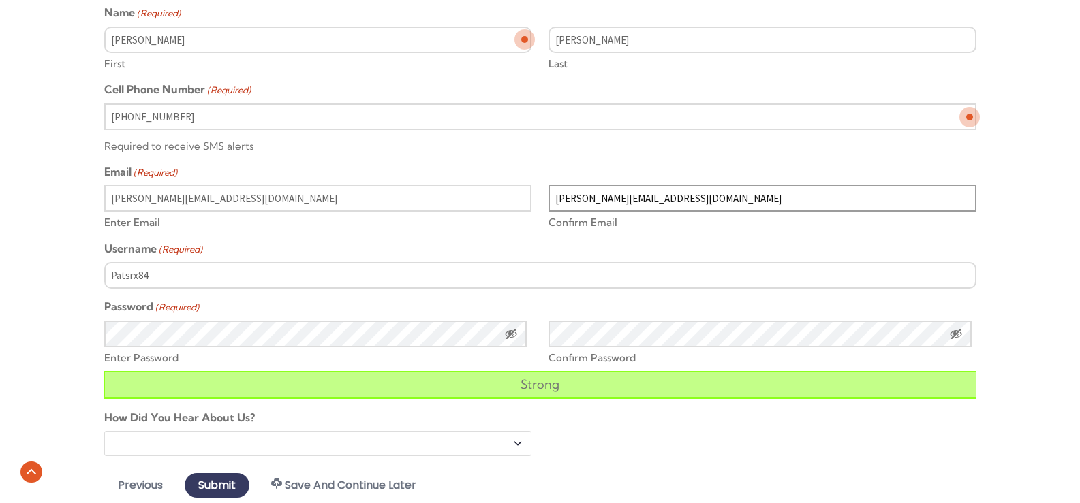
type input "joe@patspharmacy.com"
click at [511, 336] on span "Show Password" at bounding box center [511, 334] width 14 height 14
click at [46, 356] on div "Alert! Please enter a future date for License Expiration Date. × Alert! Please …" at bounding box center [540, 189] width 1080 height 664
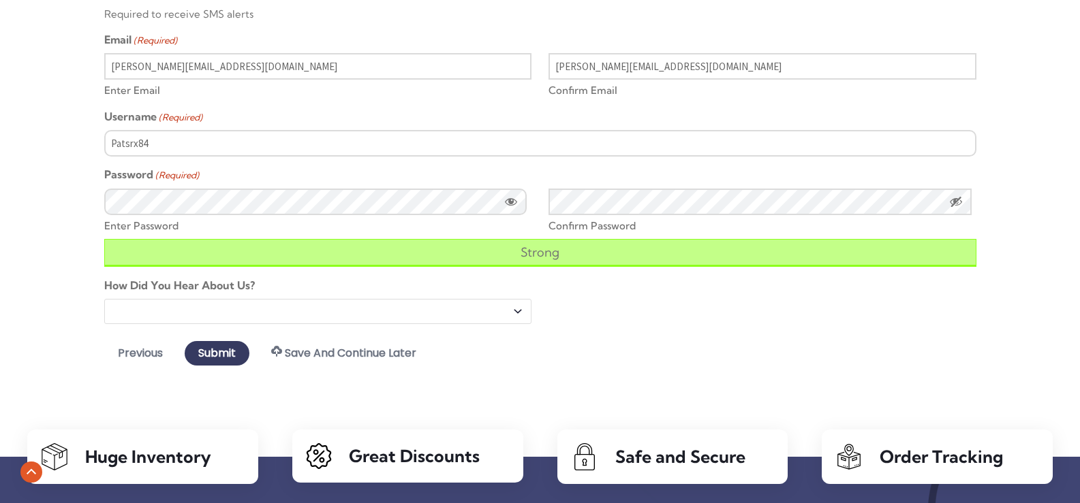
scroll to position [764, 0]
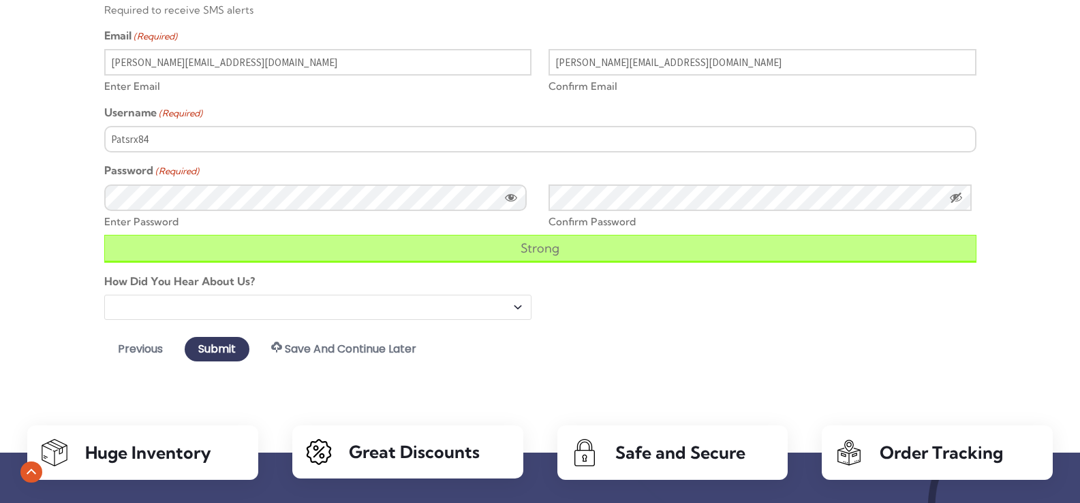
click at [196, 306] on select "Email Referral Search Engine Facebook Direct Mail Other" at bounding box center [317, 307] width 427 height 25
select select "Search Engine"
click at [104, 295] on select "Email Referral Search Engine Facebook Direct Mail Other" at bounding box center [317, 307] width 427 height 25
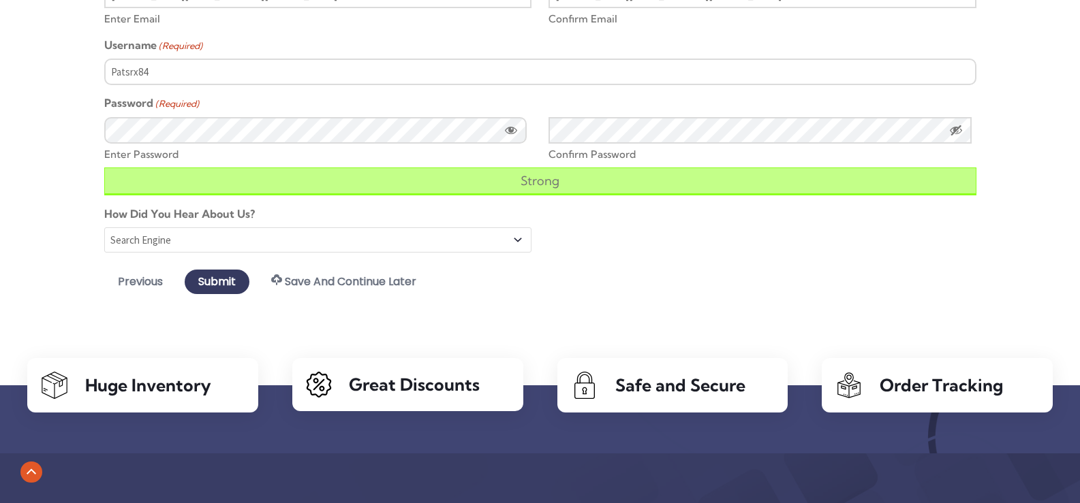
scroll to position [832, 0]
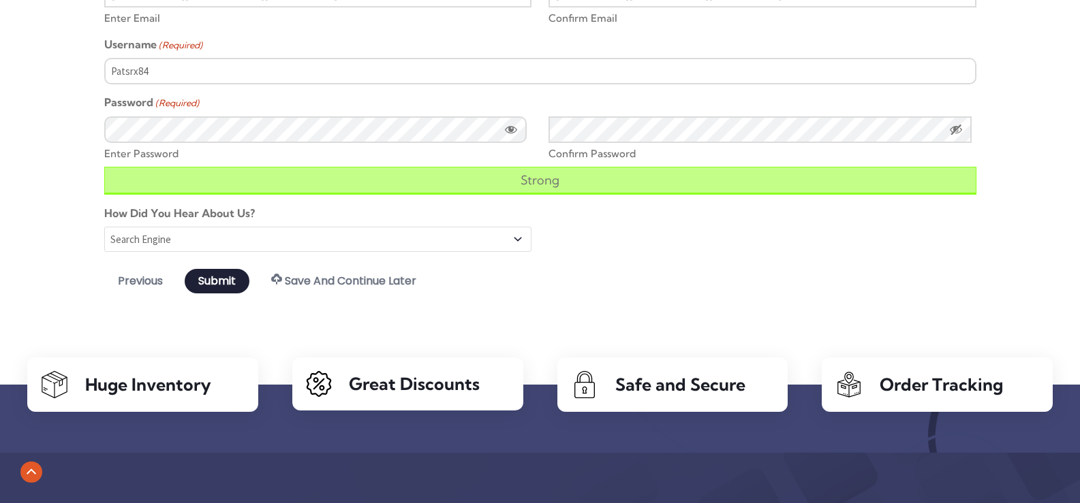
click at [220, 285] on input "Submit" at bounding box center [217, 281] width 65 height 25
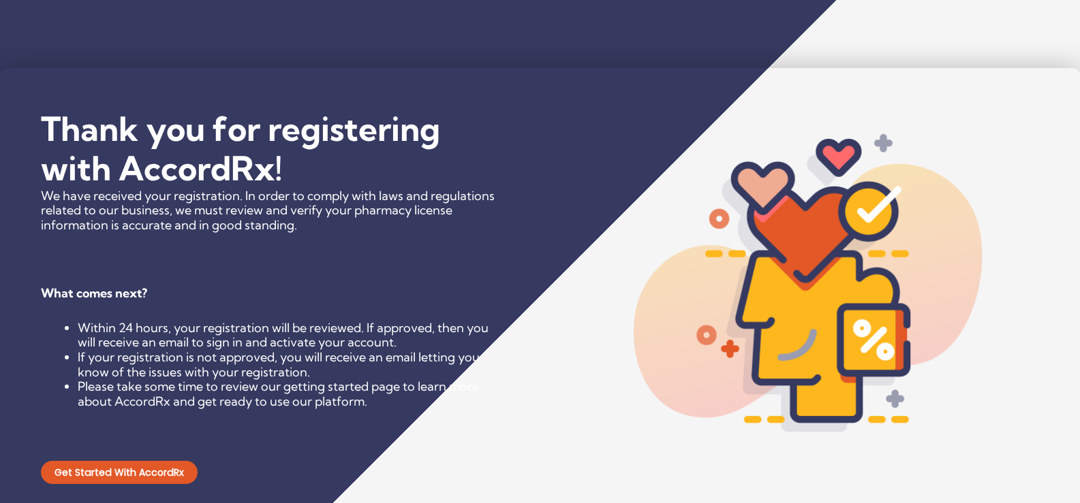
scroll to position [136, 0]
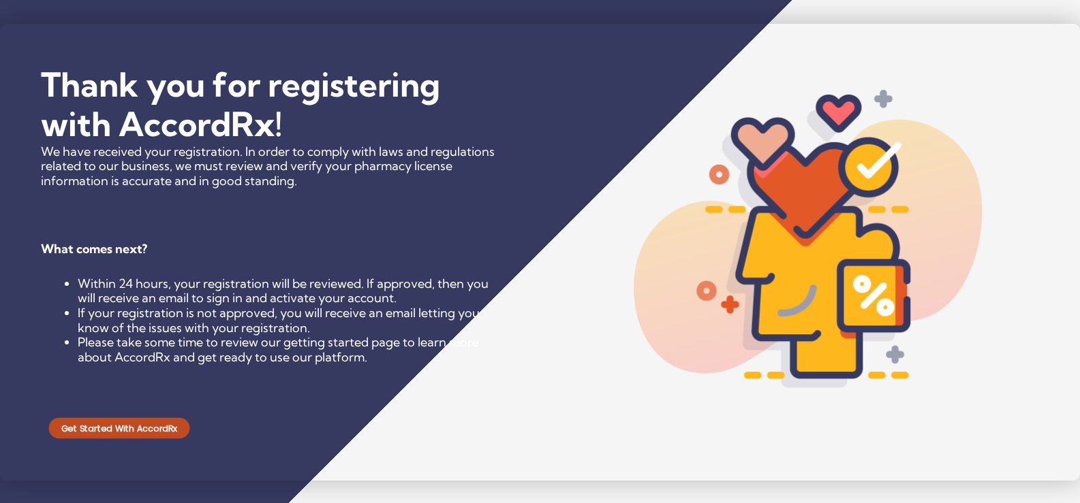
click at [108, 427] on span "Get Started with AccordRx" at bounding box center [119, 428] width 116 height 9
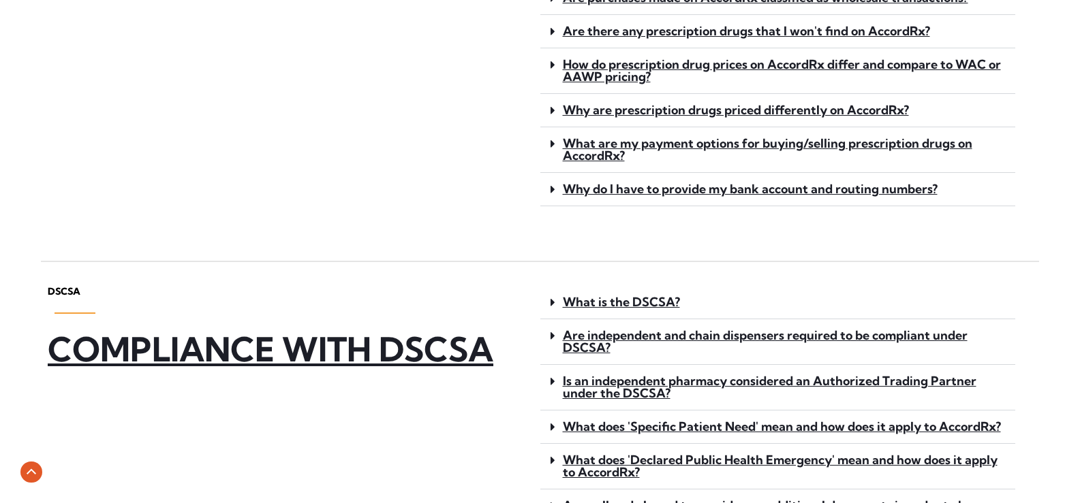
scroll to position [681, 0]
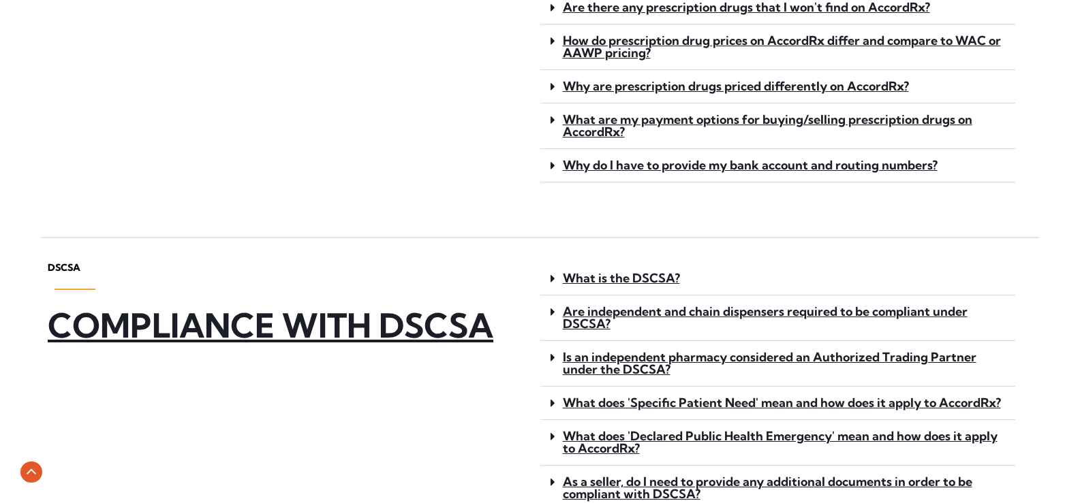
click at [554, 89] on icon at bounding box center [552, 86] width 5 height 12
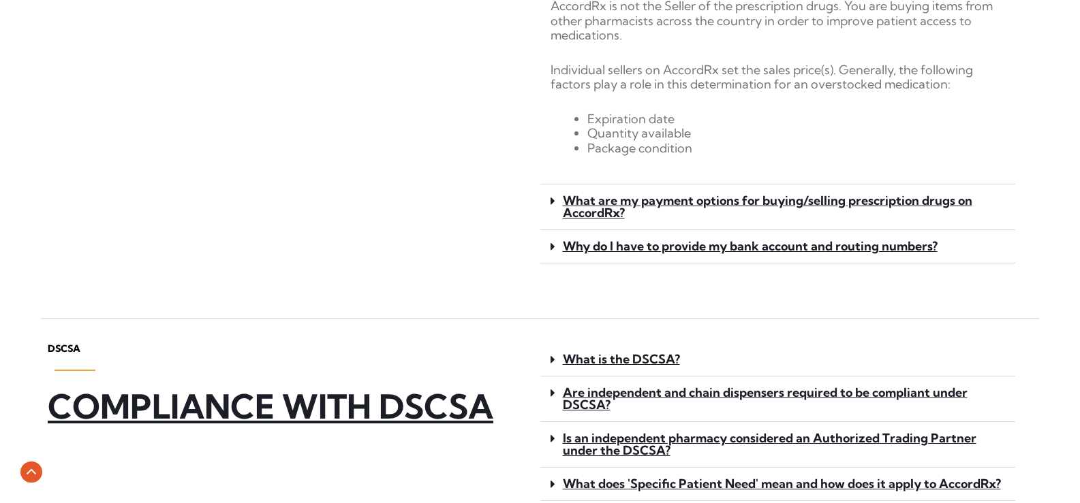
scroll to position [817, 0]
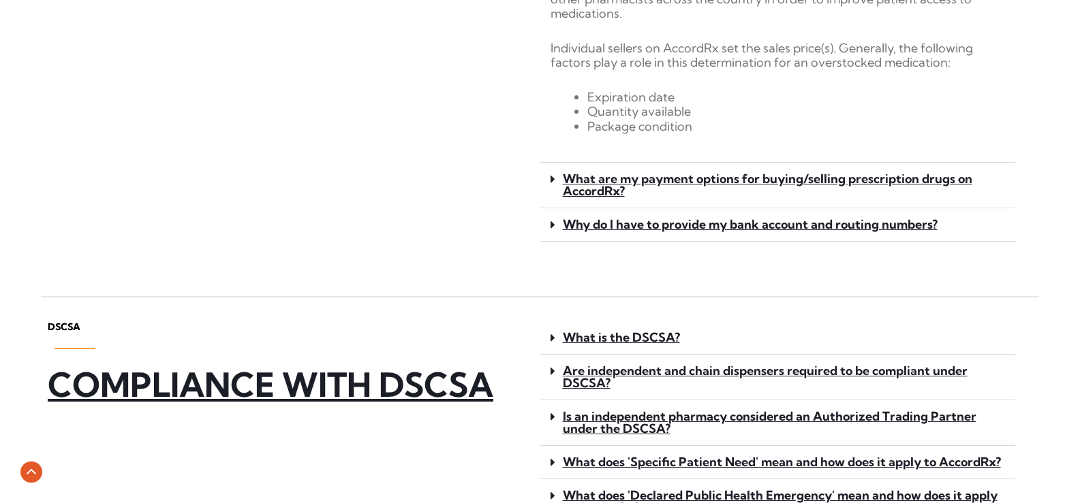
click at [557, 184] on span at bounding box center [556, 179] width 12 height 13
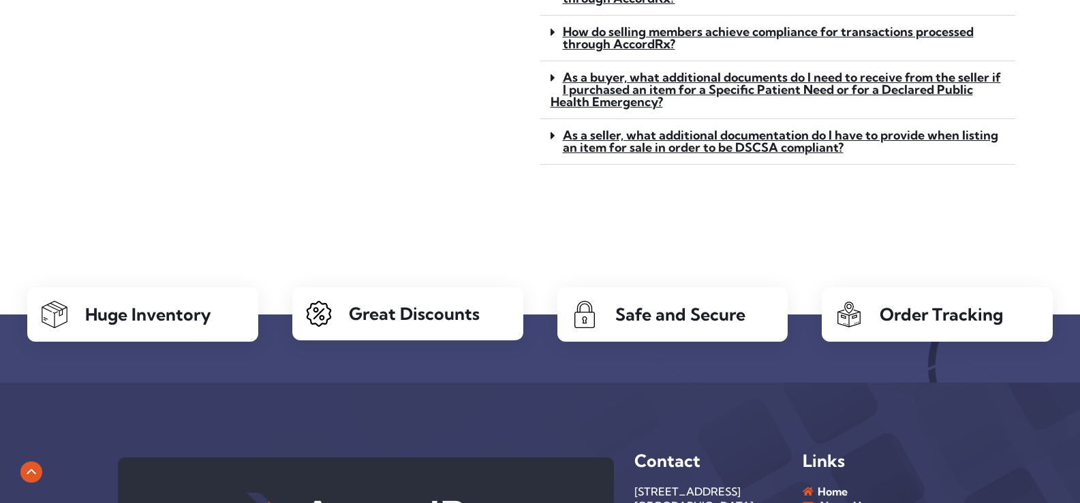
scroll to position [1608, 0]
